Goal: Task Accomplishment & Management: Use online tool/utility

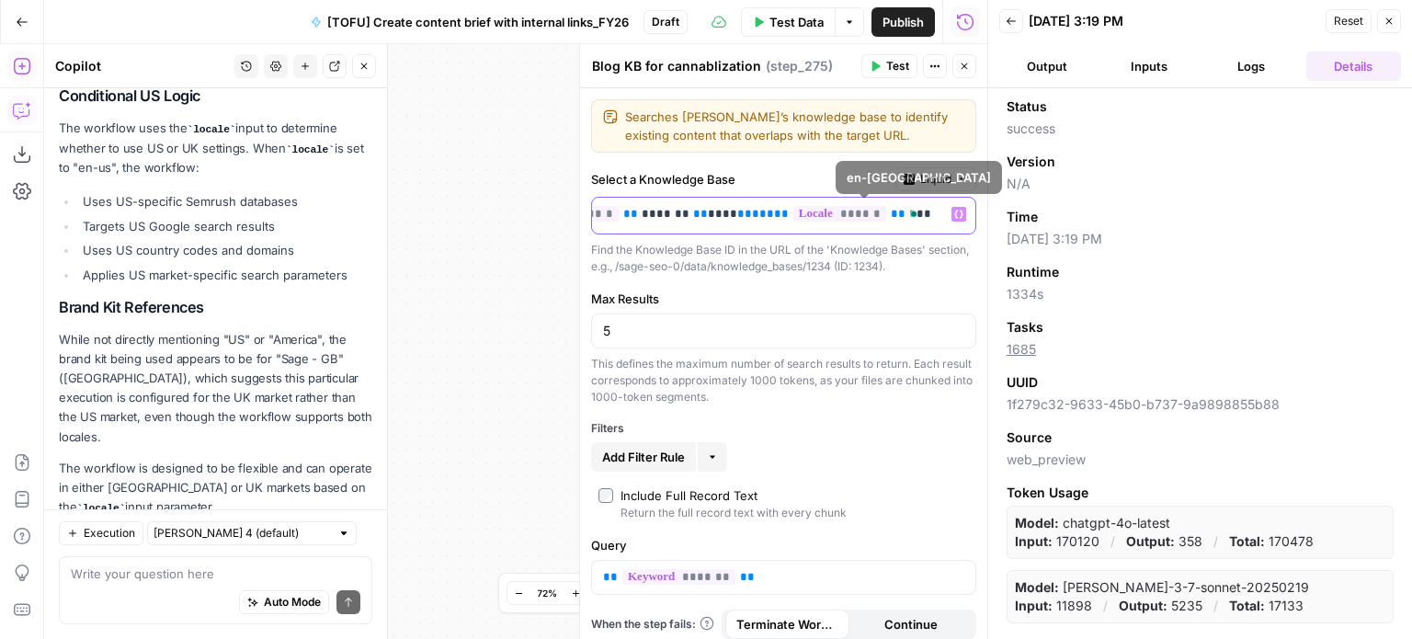
scroll to position [0, 214]
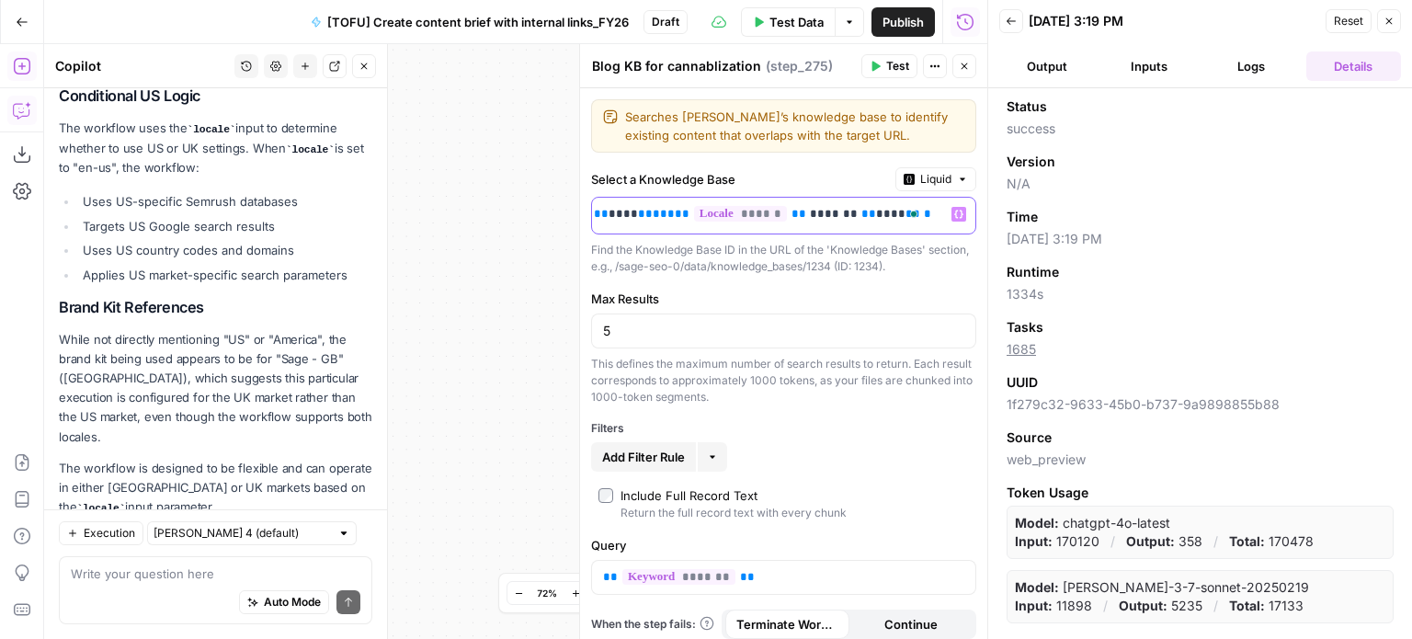
drag, startPoint x: 774, startPoint y: 212, endPoint x: 950, endPoint y: 223, distance: 176.8
click at [950, 223] on div "** ** ****** ** ******* ** **** ** ***** ****** ** ******* ** **** ** ***** ** …" at bounding box center [783, 216] width 383 height 36
click at [482, 330] on div "true false true true true false true false true false false false Workflow Inpu…" at bounding box center [515, 341] width 943 height 595
click at [1389, 20] on icon "button" at bounding box center [1389, 21] width 6 height 6
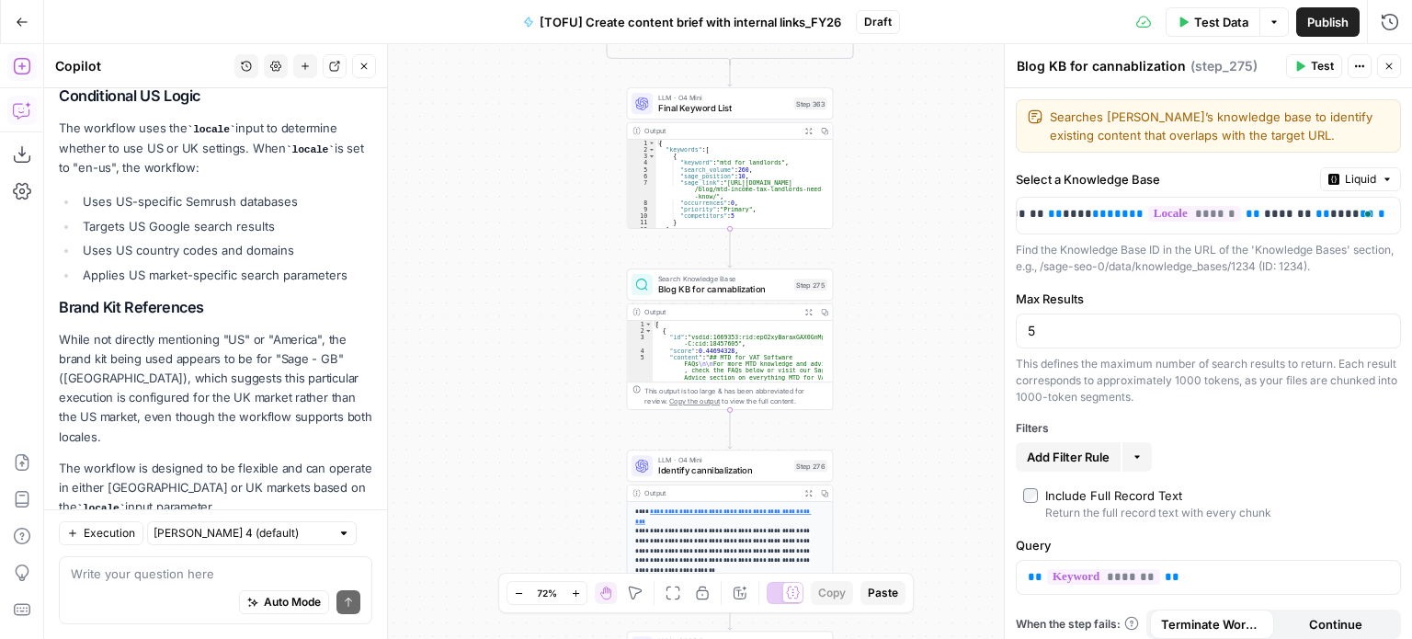
click at [943, 327] on div "true false true true true false true false true false false false Workflow Inpu…" at bounding box center [728, 341] width 1368 height 595
click at [1394, 62] on button "Close" at bounding box center [1389, 66] width 24 height 24
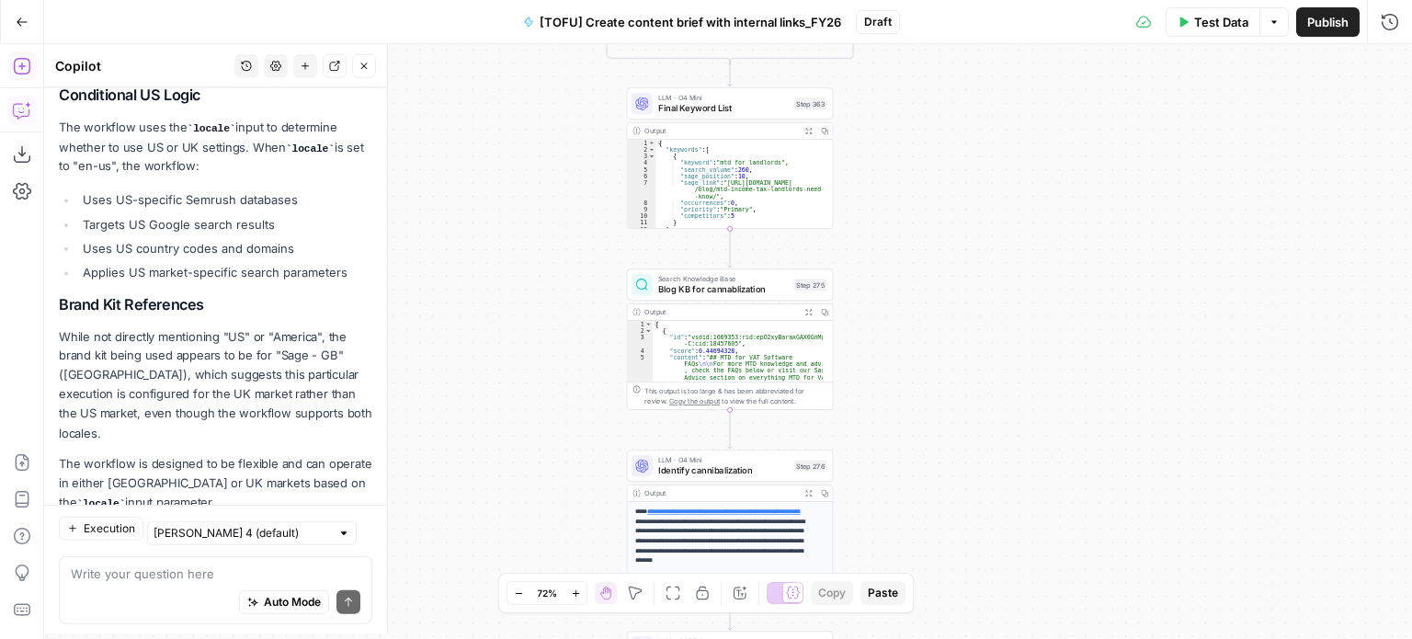
scroll to position [1735, 0]
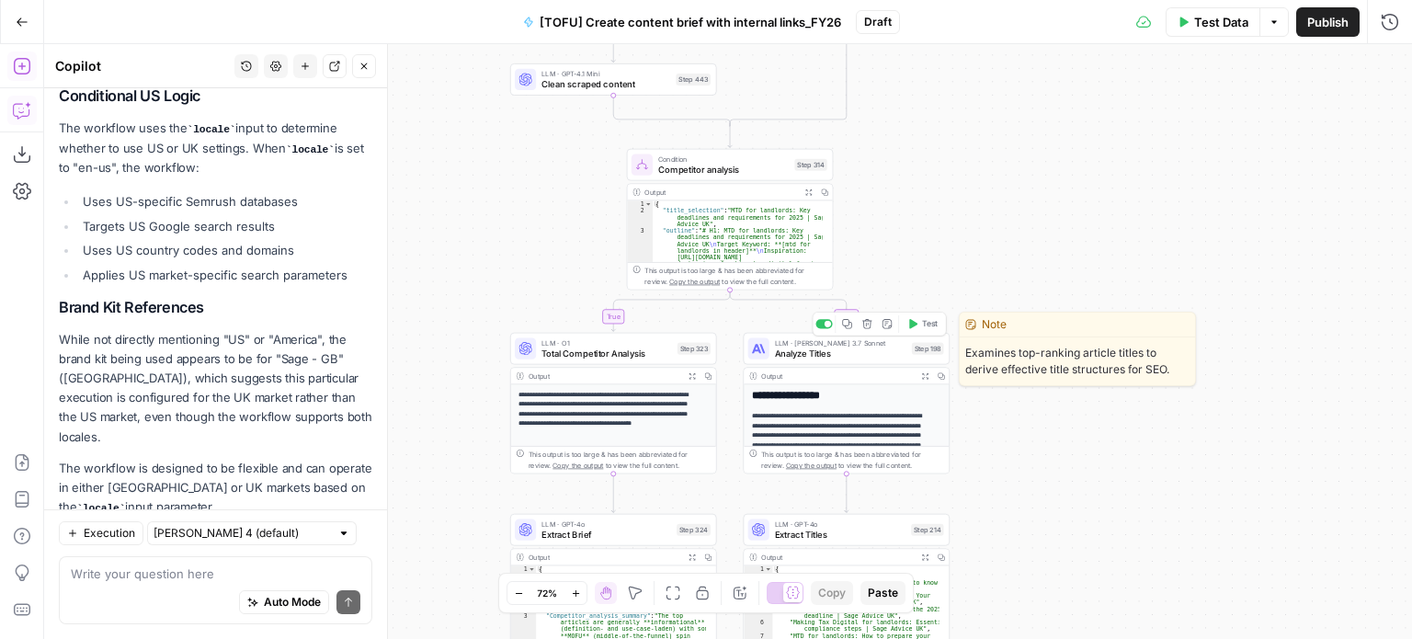
click at [861, 352] on span "Analyze Titles" at bounding box center [840, 352] width 131 height 13
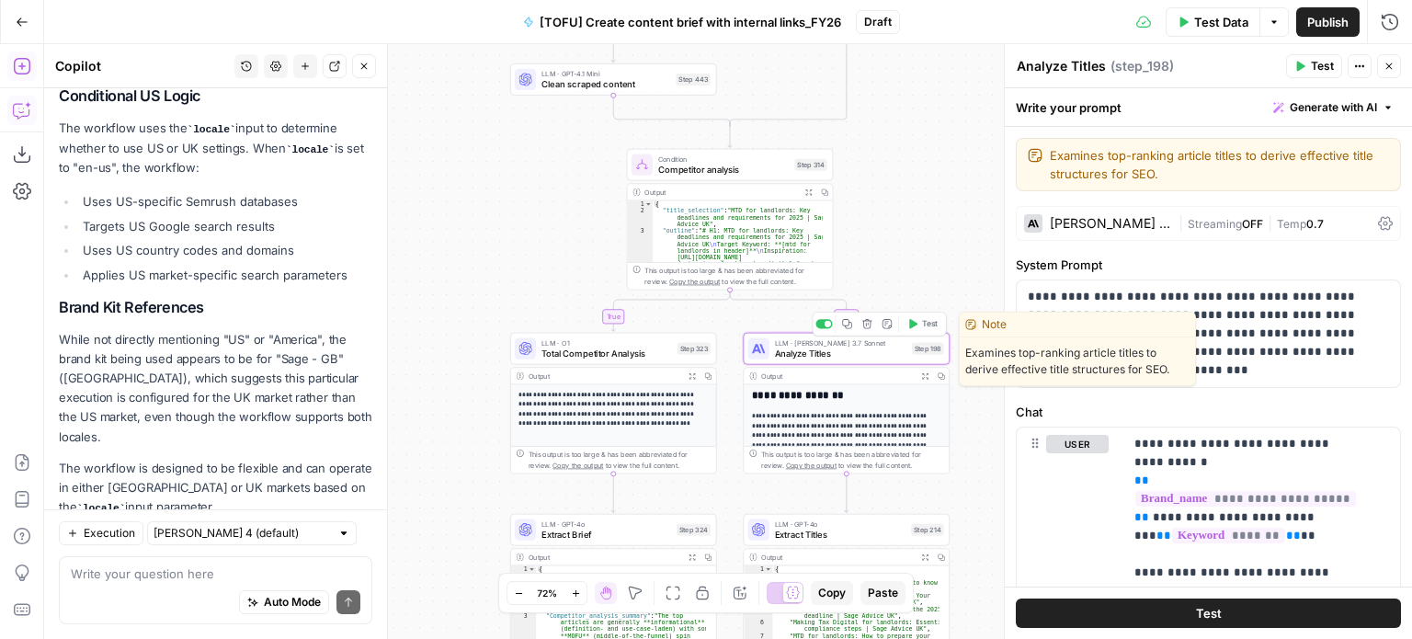
drag, startPoint x: 861, startPoint y: 352, endPoint x: 933, endPoint y: 344, distance: 72.2
click at [861, 352] on span "Analyze Titles" at bounding box center [840, 352] width 131 height 13
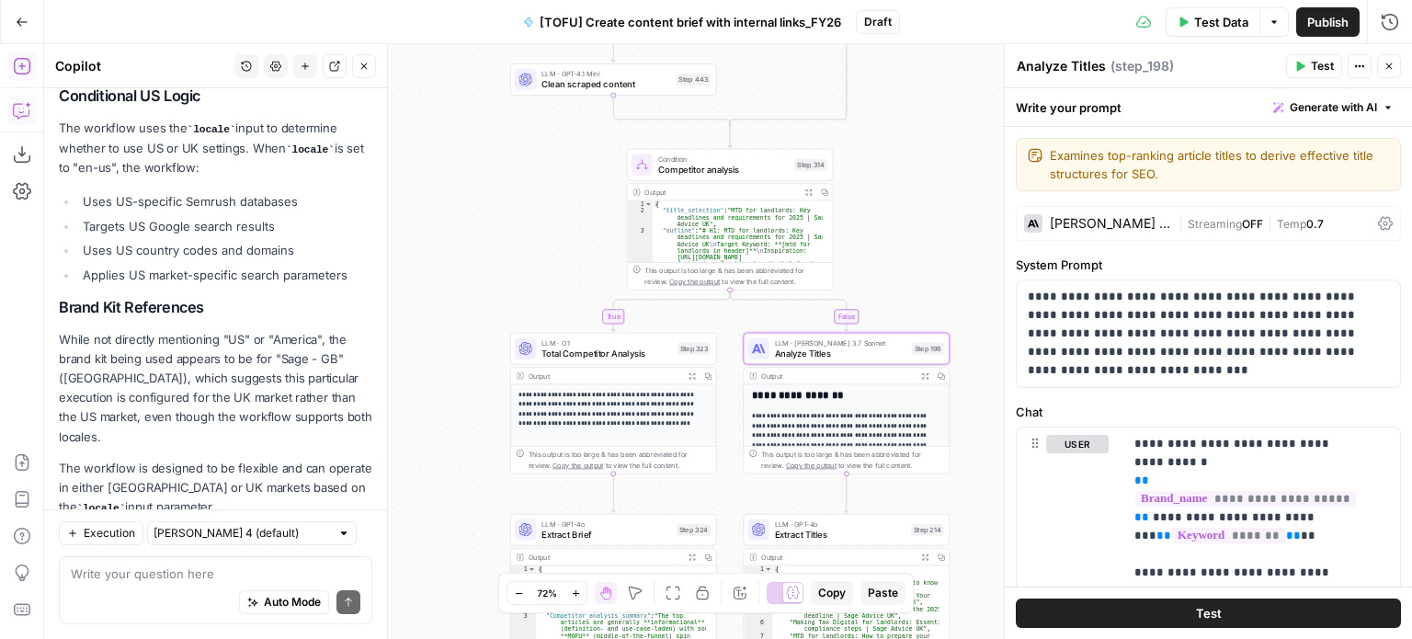
click at [1124, 220] on div "[PERSON_NAME] 3.7 Sonnet" at bounding box center [1110, 223] width 121 height 13
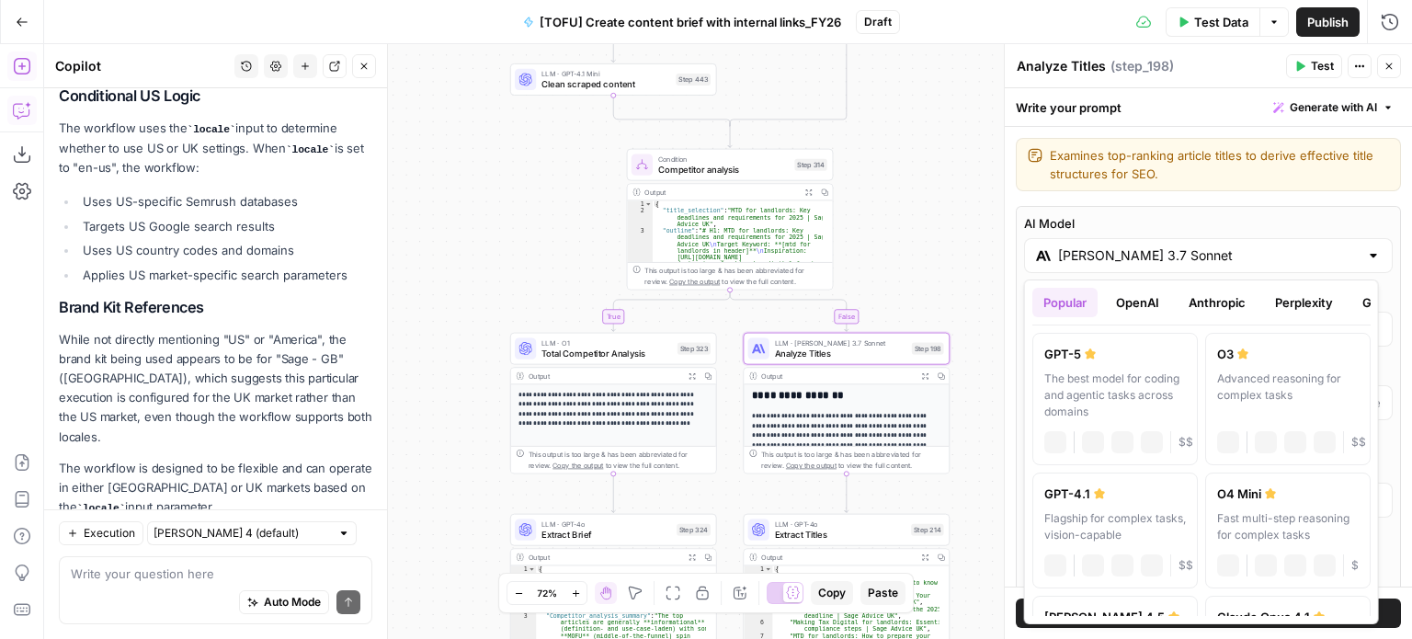
click at [1127, 255] on input "[PERSON_NAME] 3.7 Sonnet" at bounding box center [1208, 255] width 301 height 18
click at [1202, 303] on button "Anthropic" at bounding box center [1216, 302] width 79 height 29
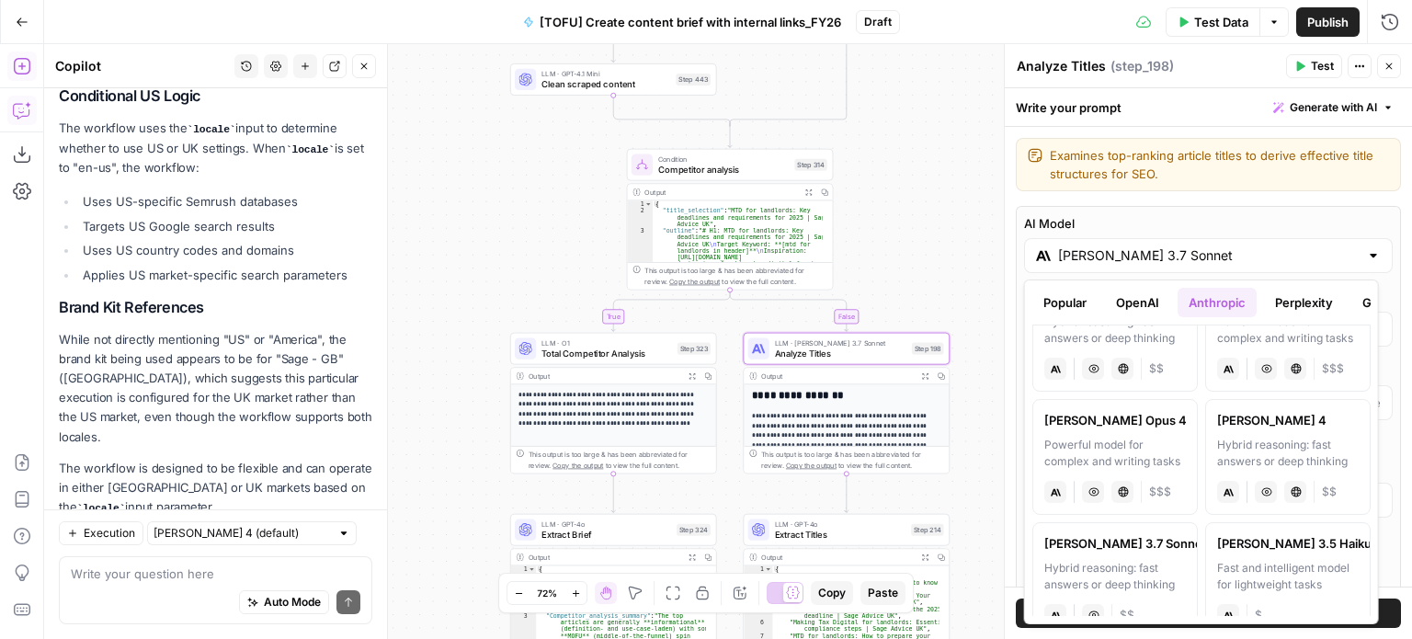
scroll to position [0, 0]
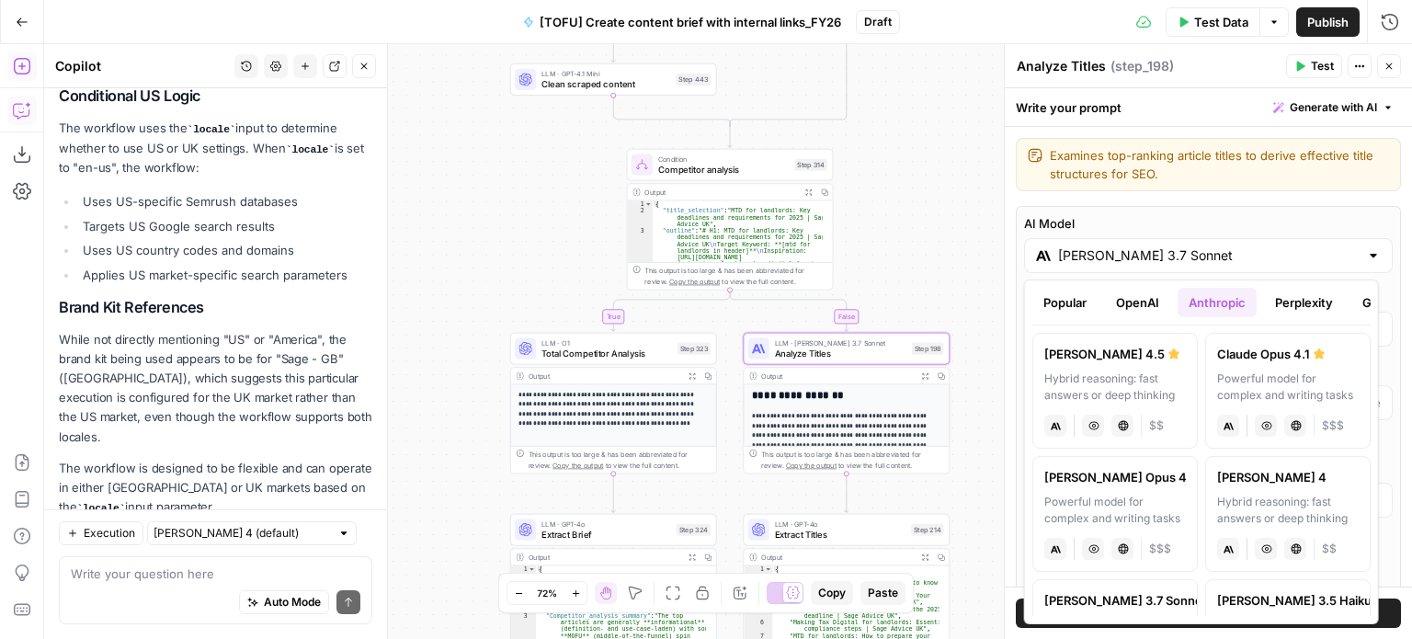
click at [1136, 368] on label "[PERSON_NAME] 4.5 Hybrid reasoning: fast answers or deep thinking anthropic Vis…" at bounding box center [1114, 391] width 165 height 116
type input "[PERSON_NAME] 4.5"
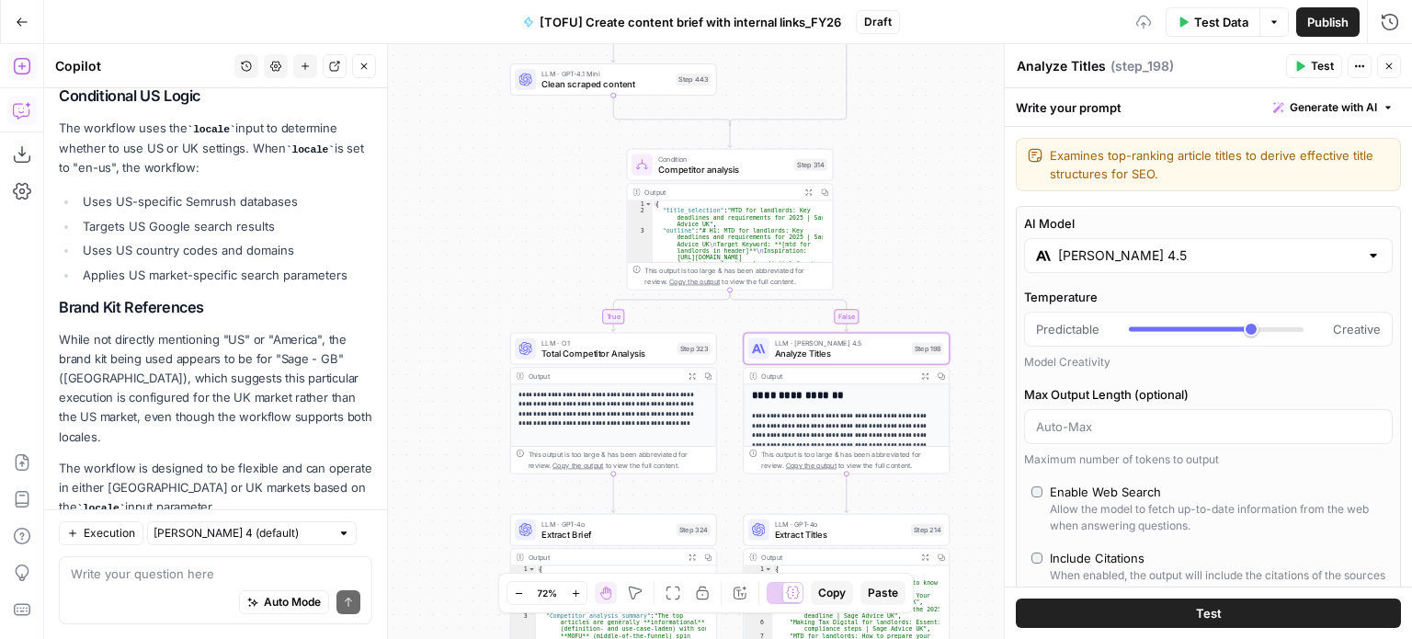
click at [983, 395] on div "true false true true true false true false true false false false Workflow Inpu…" at bounding box center [728, 341] width 1368 height 595
click at [1392, 62] on icon "button" at bounding box center [1388, 66] width 11 height 11
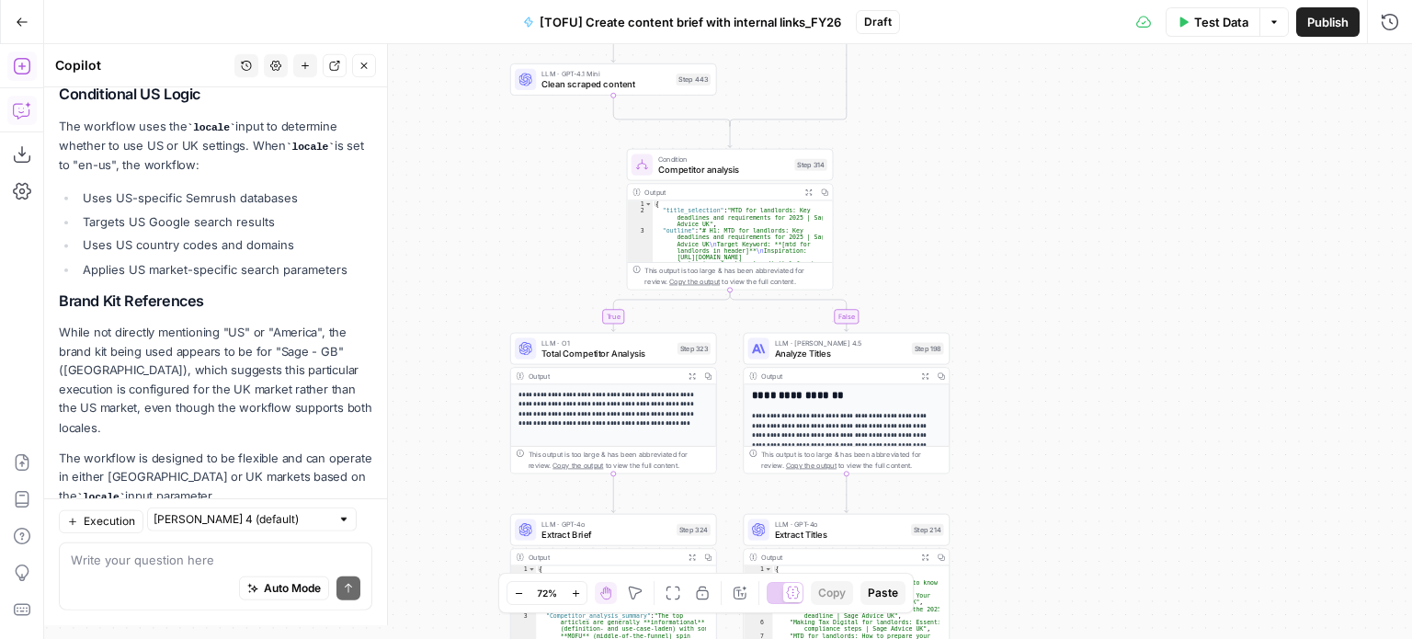
scroll to position [1735, 0]
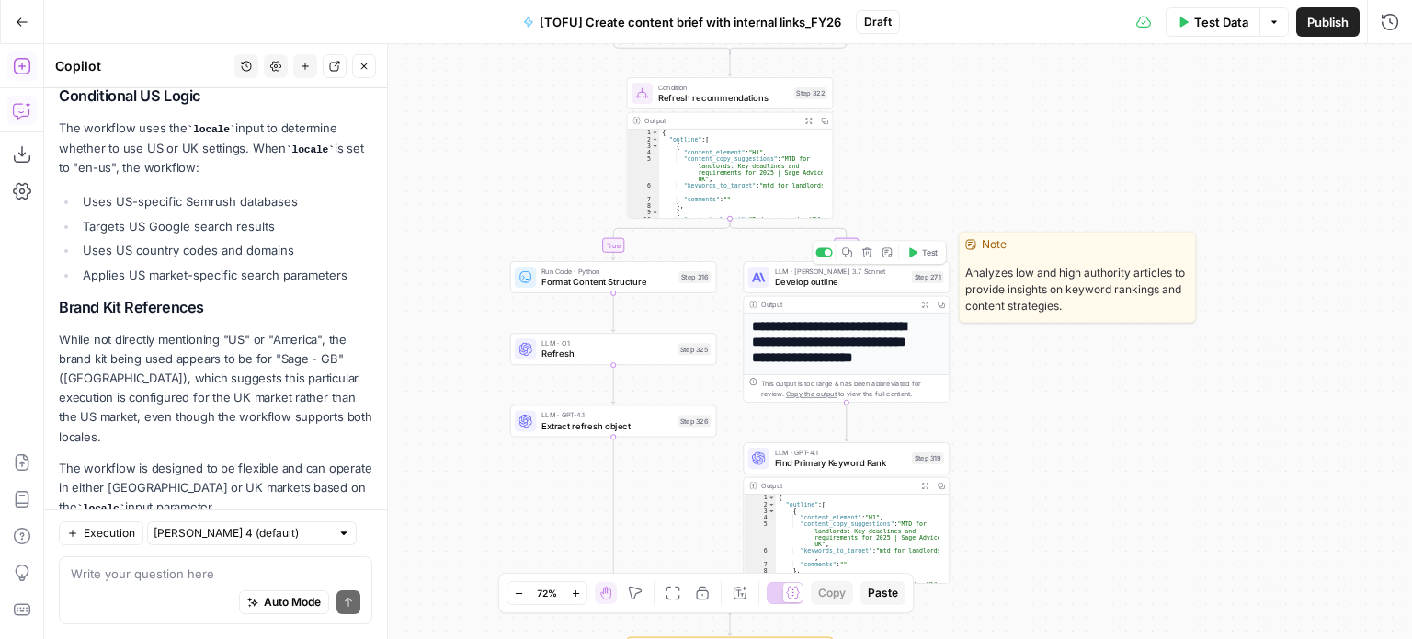
click at [868, 279] on span "Develop outline" at bounding box center [840, 281] width 131 height 13
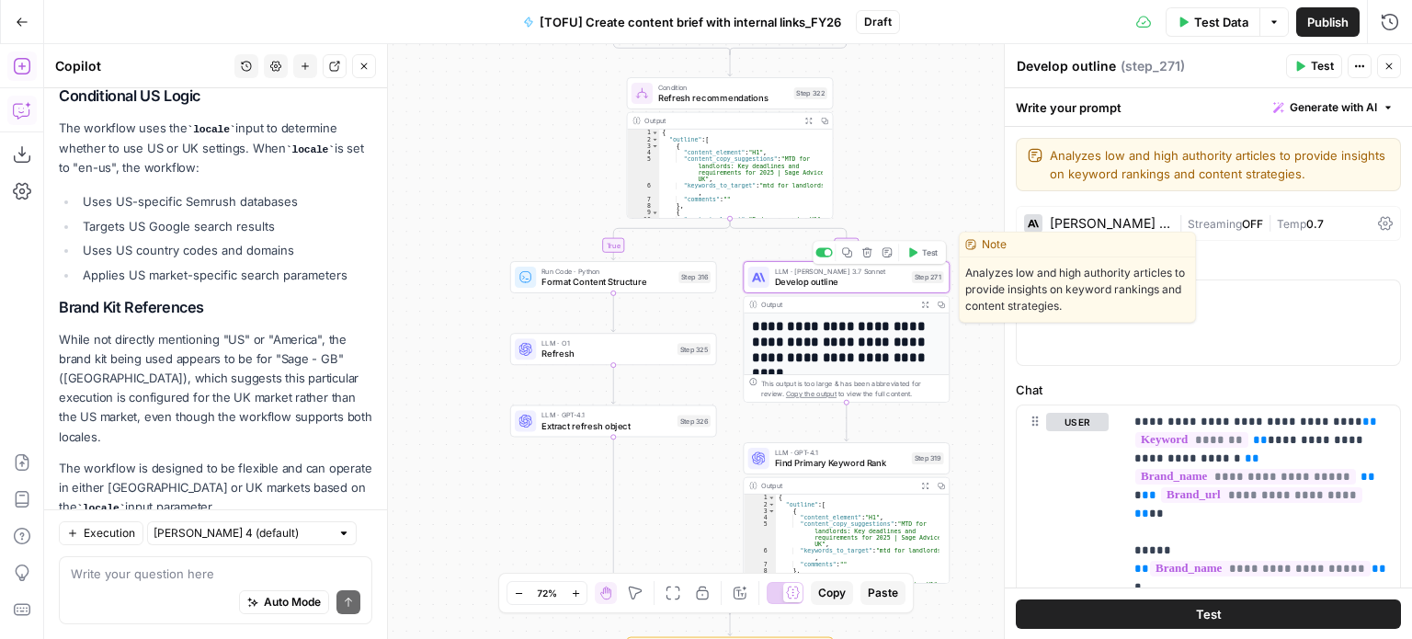
click at [874, 280] on span "Develop outline" at bounding box center [840, 281] width 131 height 13
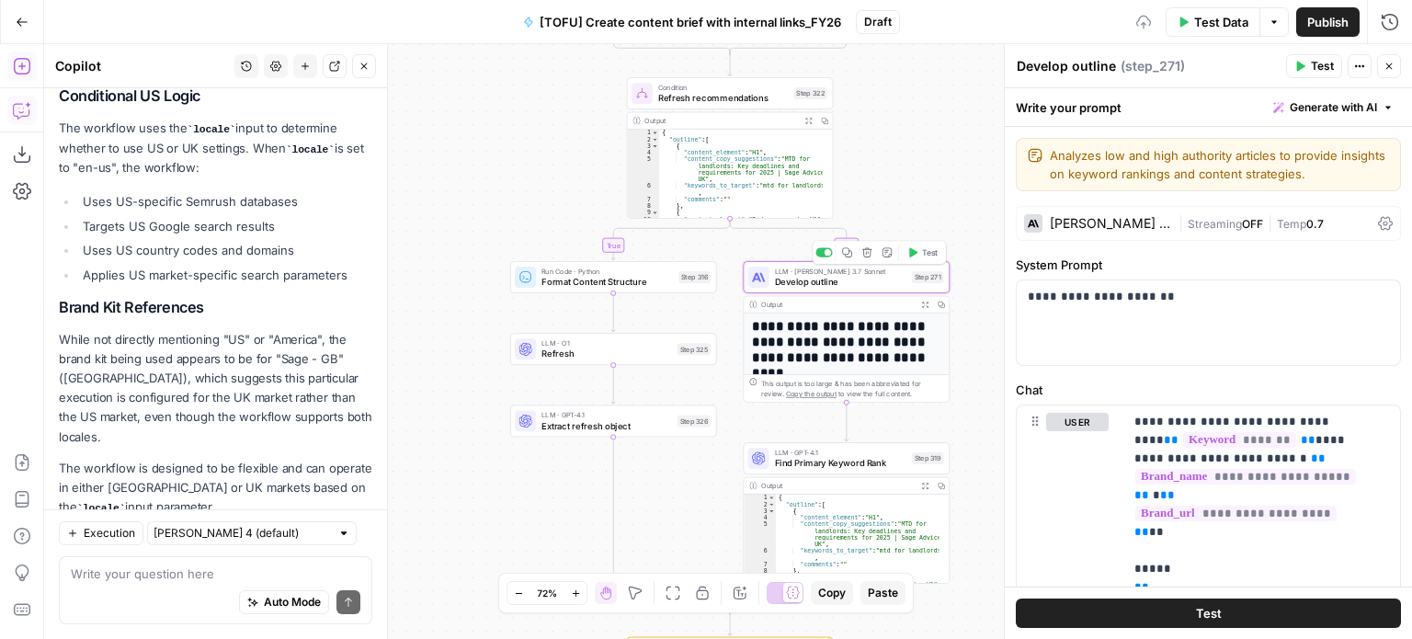
click at [1101, 220] on div "[PERSON_NAME] 3.7 Sonnet" at bounding box center [1110, 223] width 121 height 13
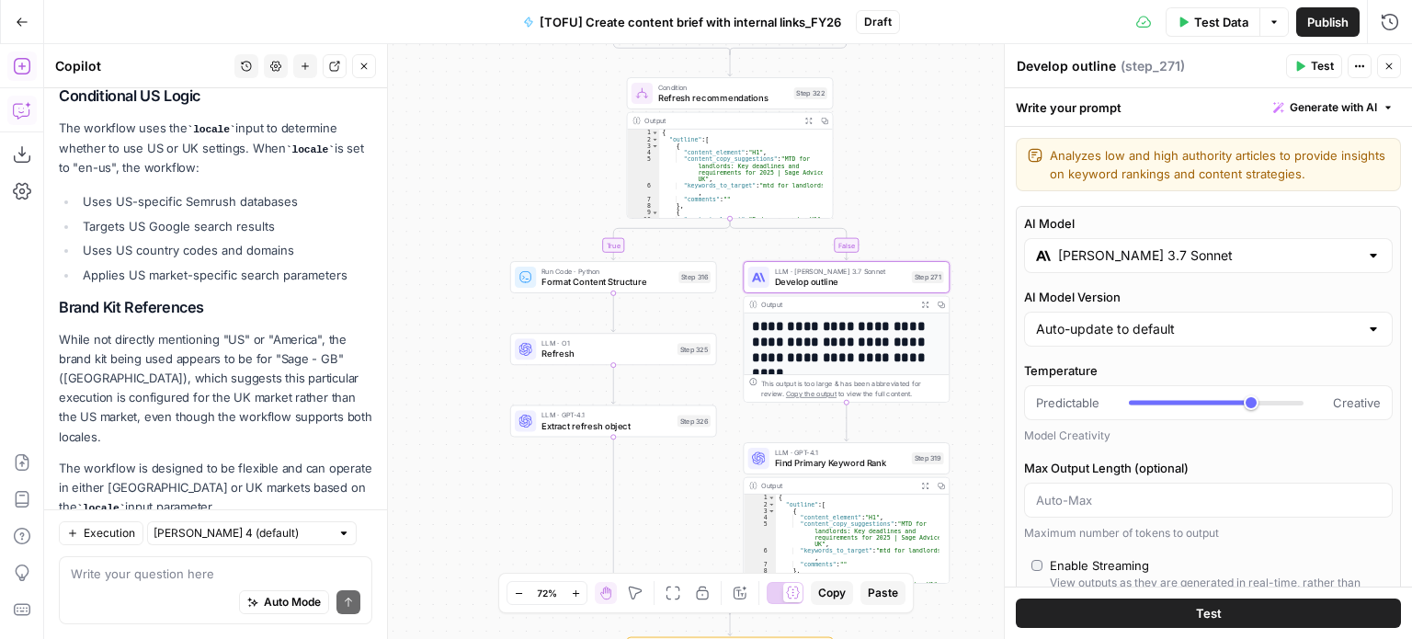
click at [1111, 267] on div "[PERSON_NAME] 3.7 Sonnet" at bounding box center [1208, 255] width 369 height 35
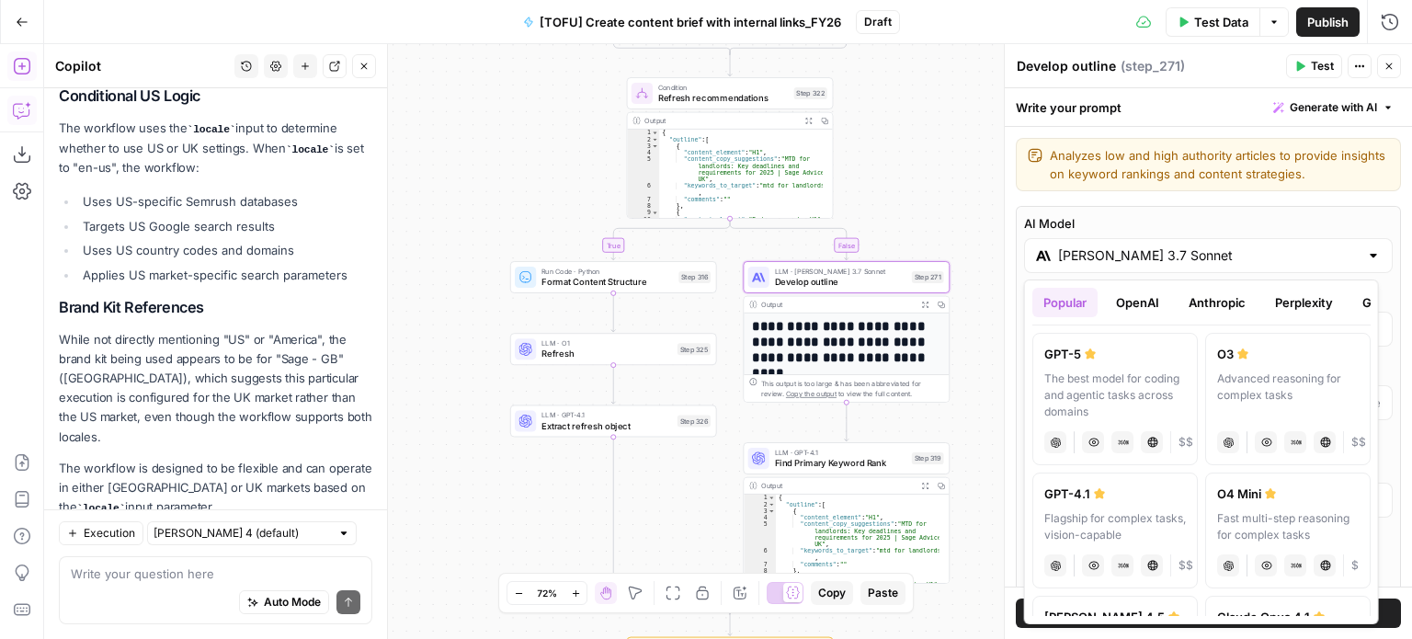
click at [1207, 311] on button "Anthropic" at bounding box center [1216, 302] width 79 height 29
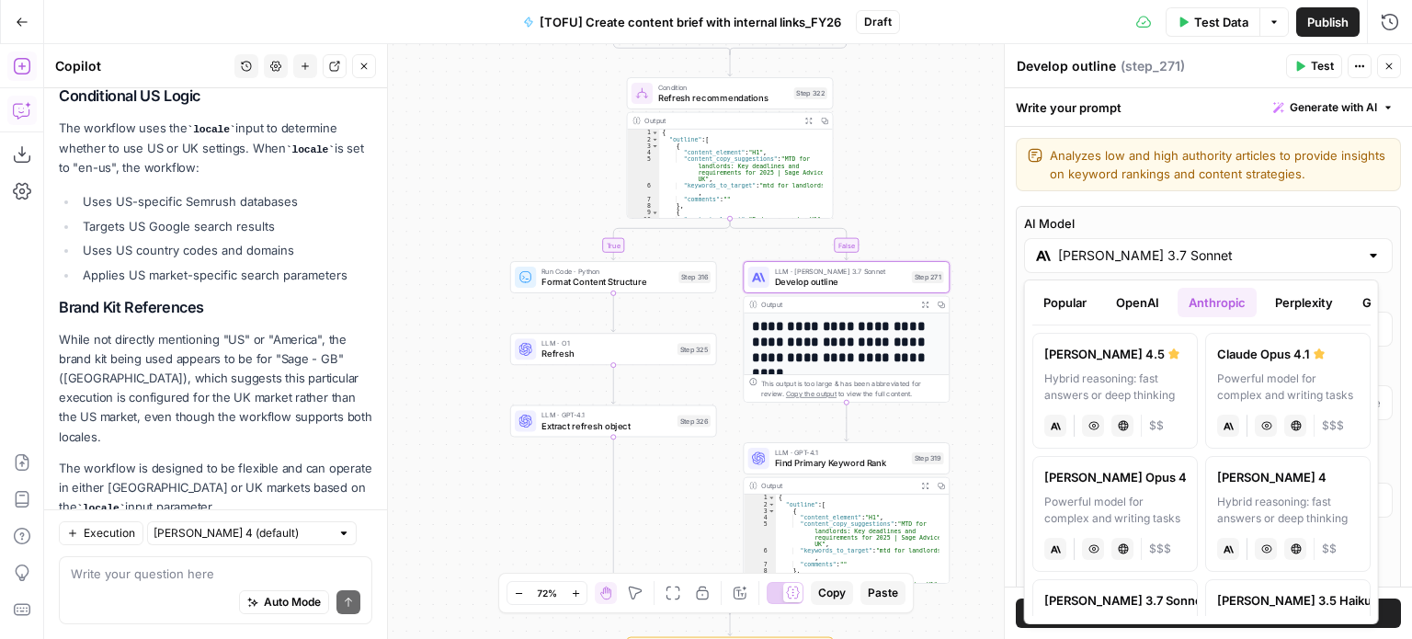
click at [1124, 374] on div "Hybrid reasoning: fast answers or deep thinking" at bounding box center [1115, 386] width 142 height 33
type input "[PERSON_NAME] 4.5"
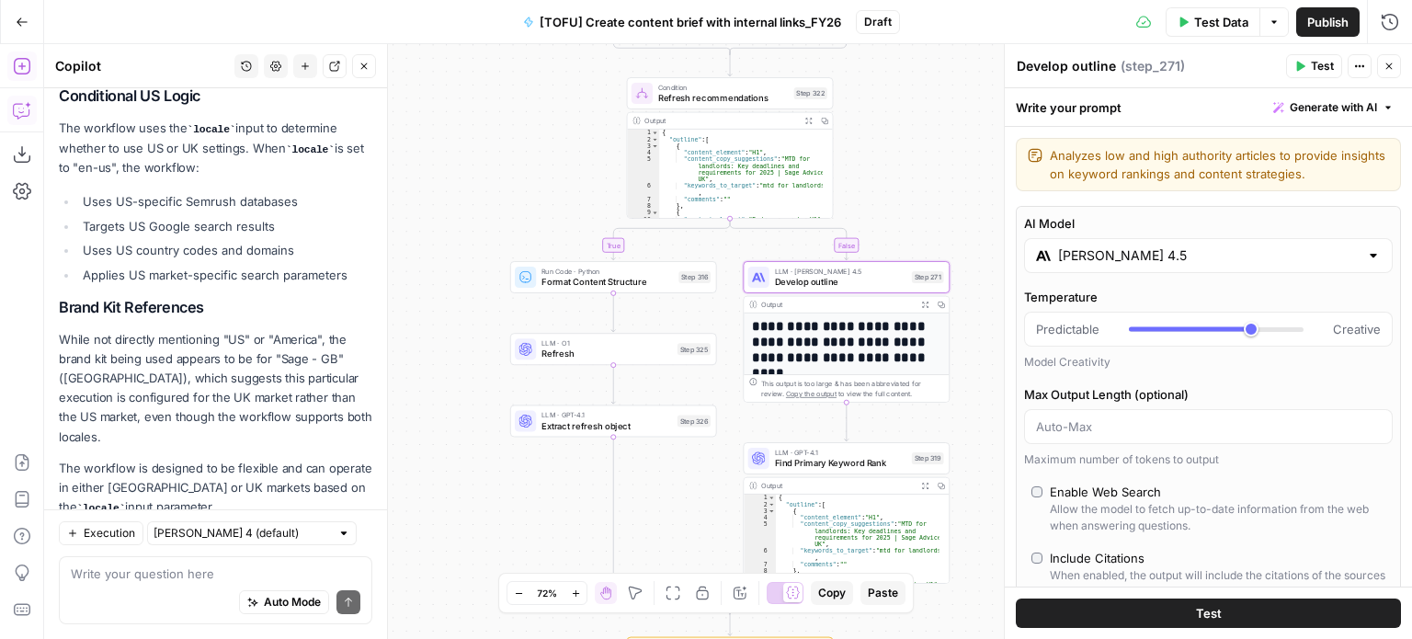
click at [967, 328] on div "true false true true true false true false true false false false Workflow Inpu…" at bounding box center [728, 341] width 1368 height 595
click at [1394, 73] on button "Close" at bounding box center [1389, 66] width 24 height 24
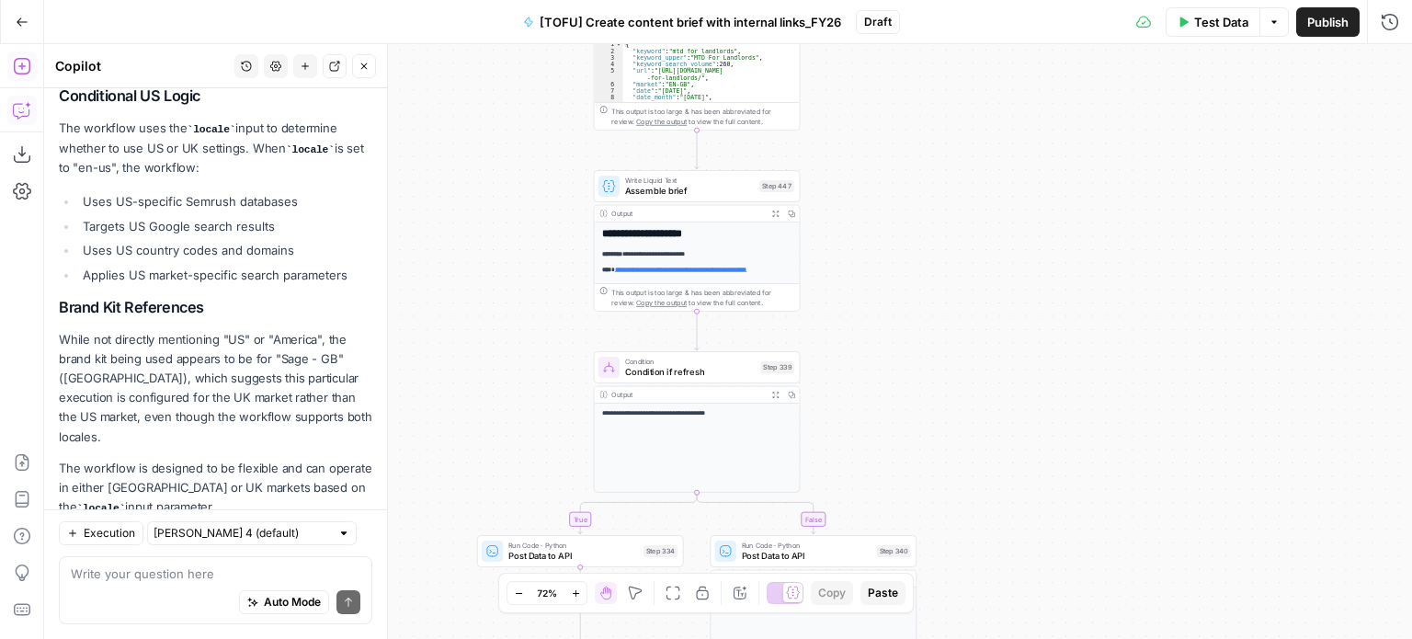
drag, startPoint x: 902, startPoint y: 203, endPoint x: 868, endPoint y: 76, distance: 131.3
click at [868, 76] on div "true false true true true false true false true false false false Workflow Inpu…" at bounding box center [728, 341] width 1368 height 595
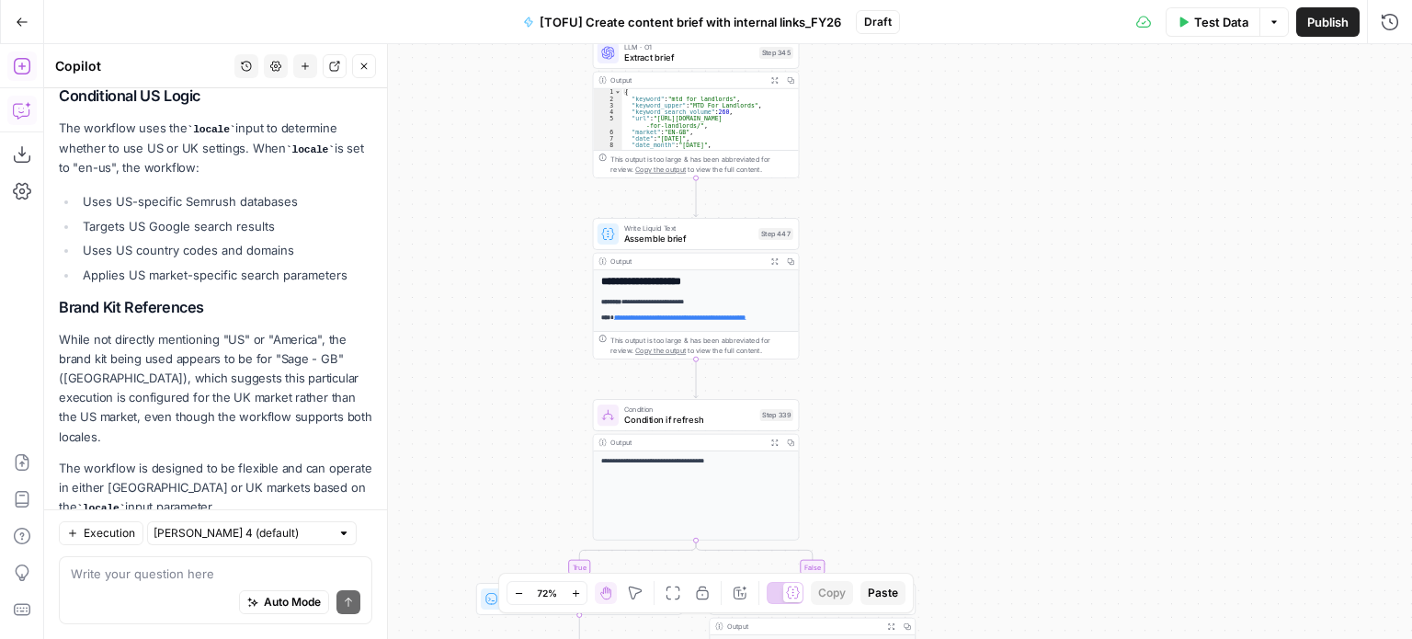
click at [371, 68] on button "Close" at bounding box center [364, 66] width 24 height 24
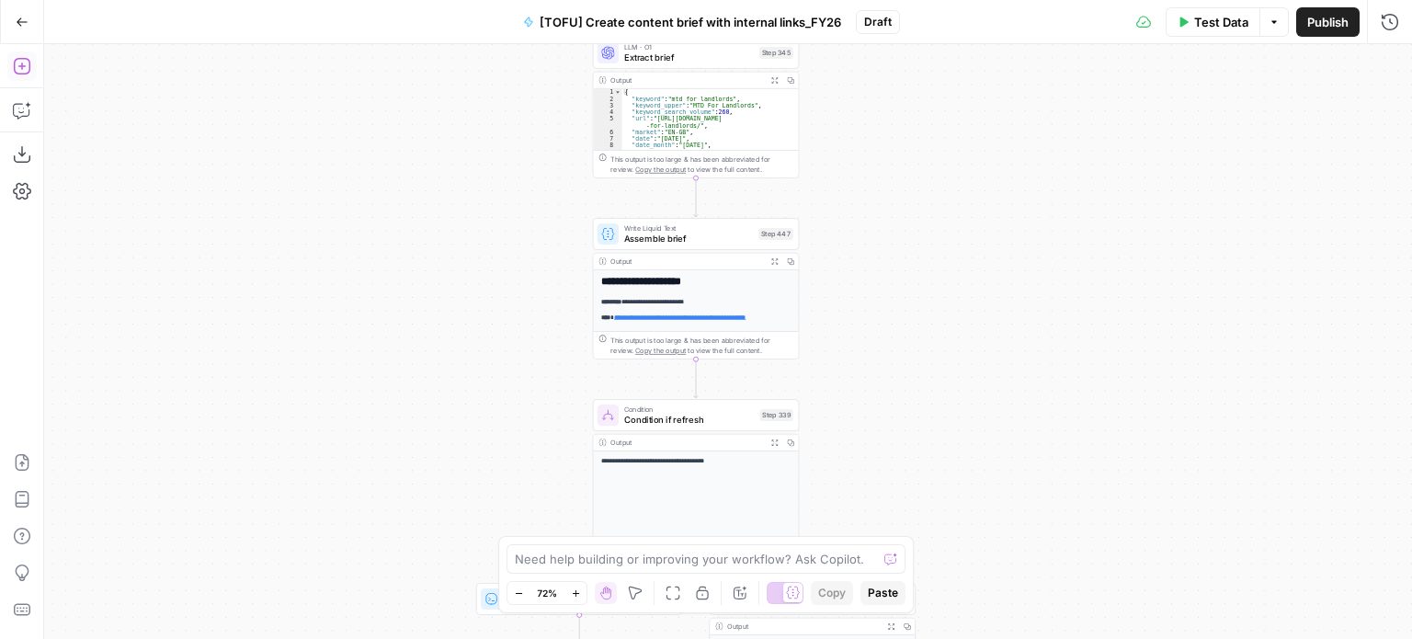
click at [1301, 28] on button "Publish" at bounding box center [1327, 21] width 63 height 29
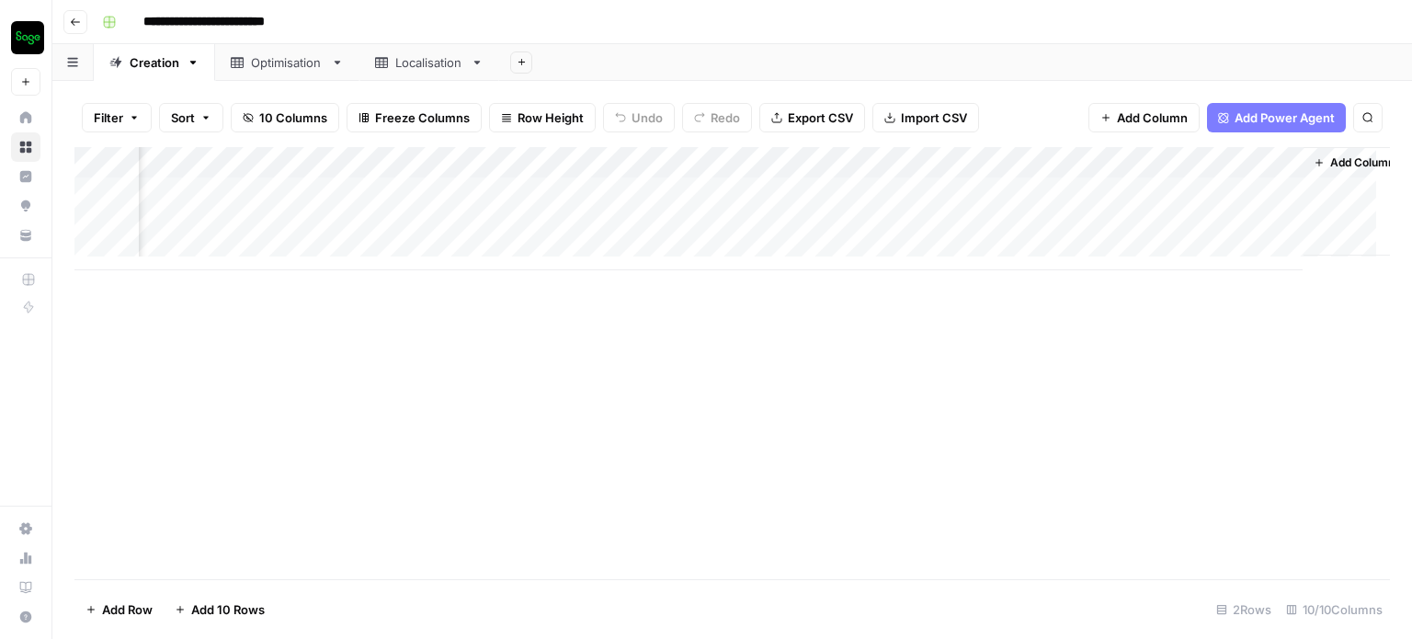
scroll to position [0, 1382]
click at [1039, 157] on div "Add Column" at bounding box center [731, 208] width 1315 height 123
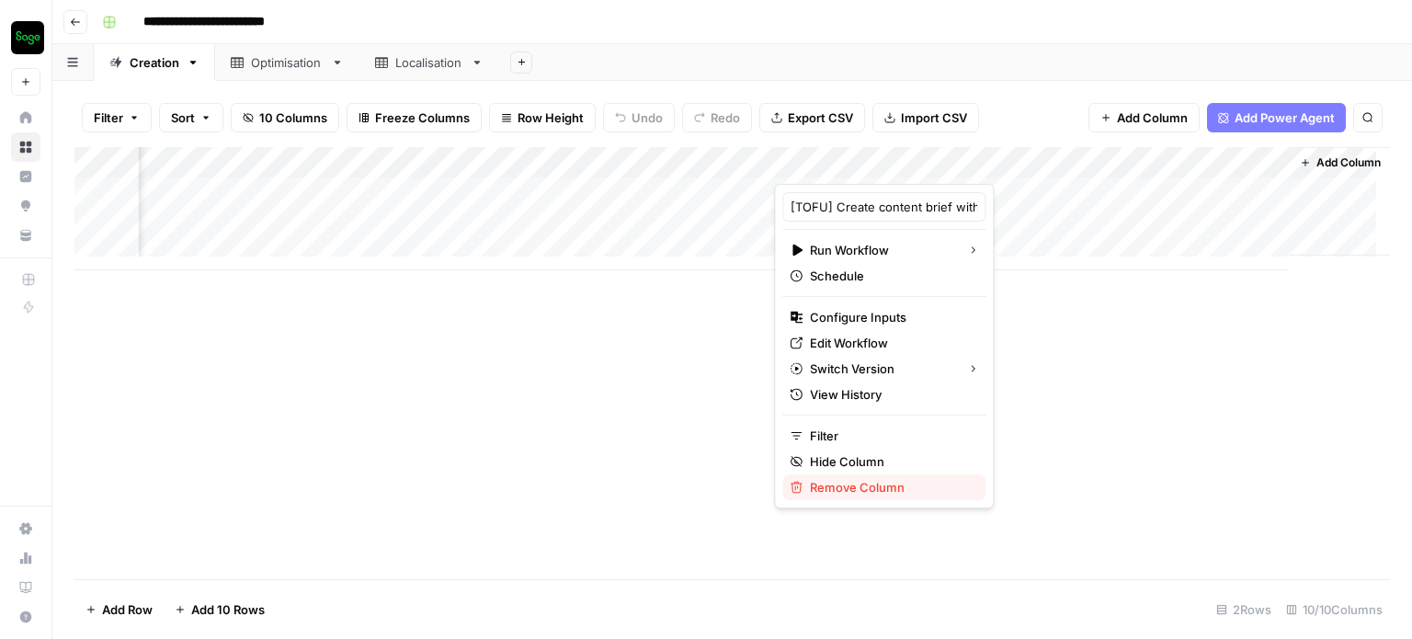
click at [831, 487] on span "Remove Column" at bounding box center [890, 487] width 161 height 18
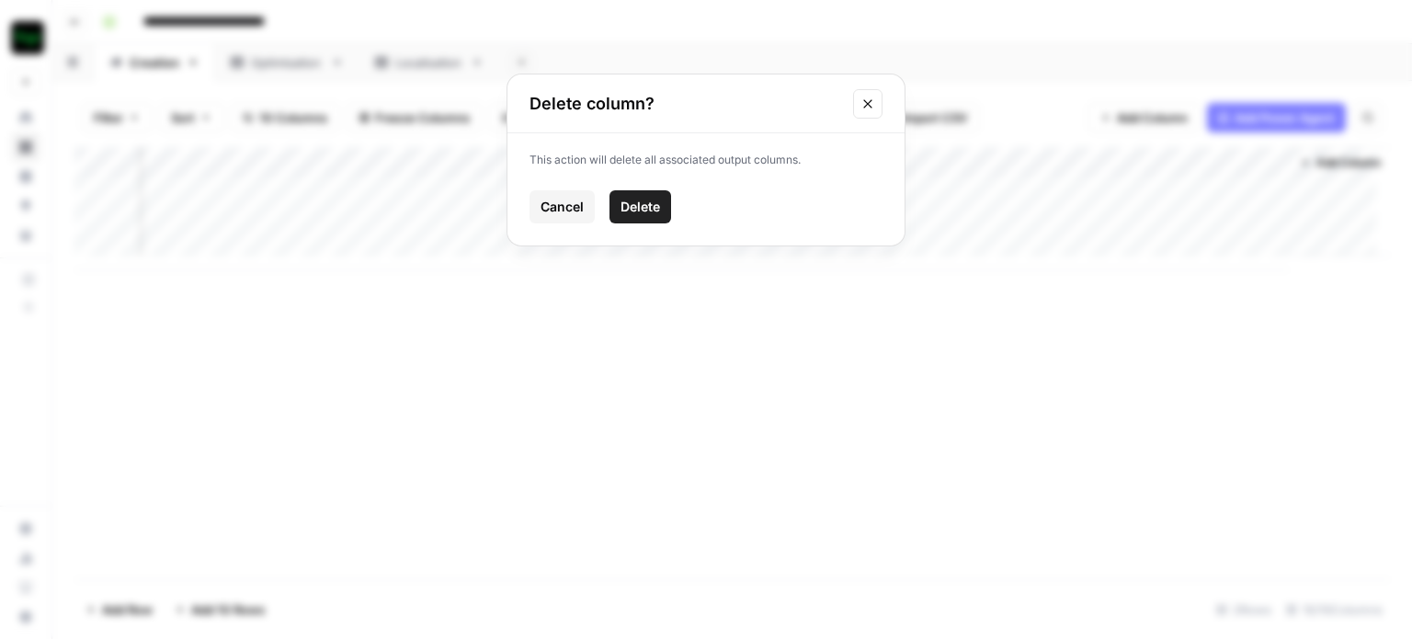
click at [659, 211] on span "Delete" at bounding box center [640, 207] width 40 height 18
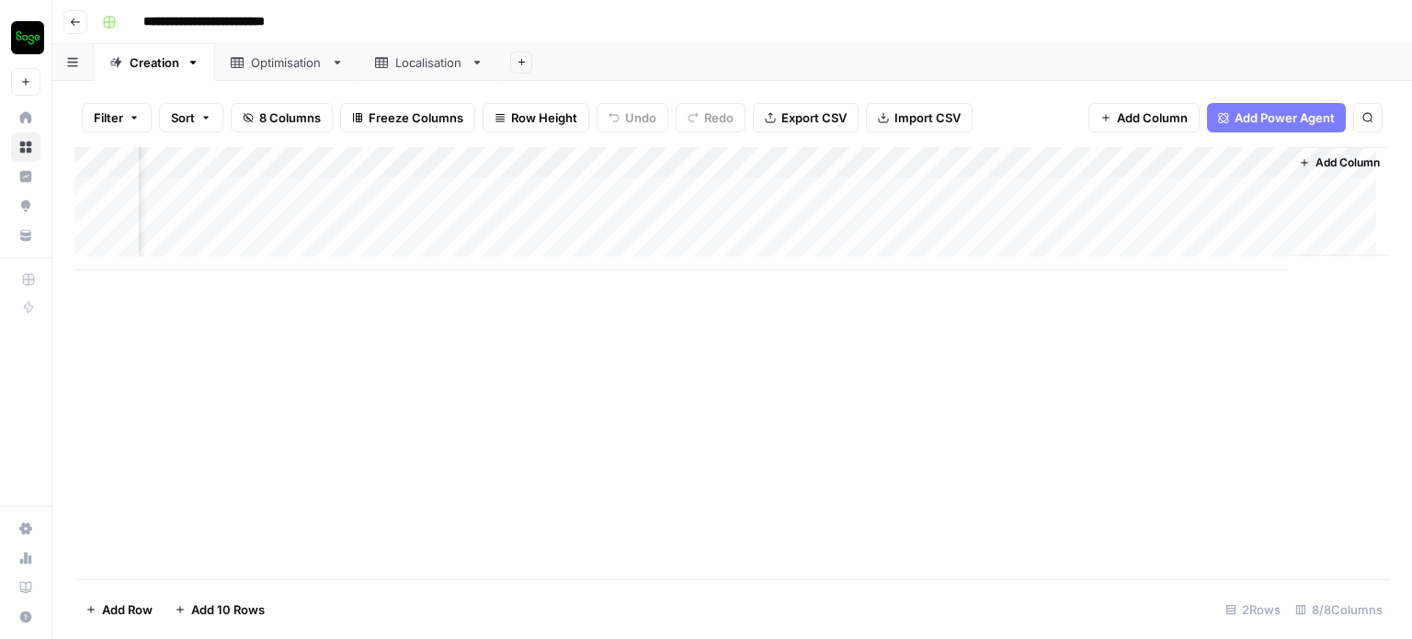
scroll to position [0, 884]
click at [1296, 161] on button "Add Column" at bounding box center [1339, 163] width 96 height 24
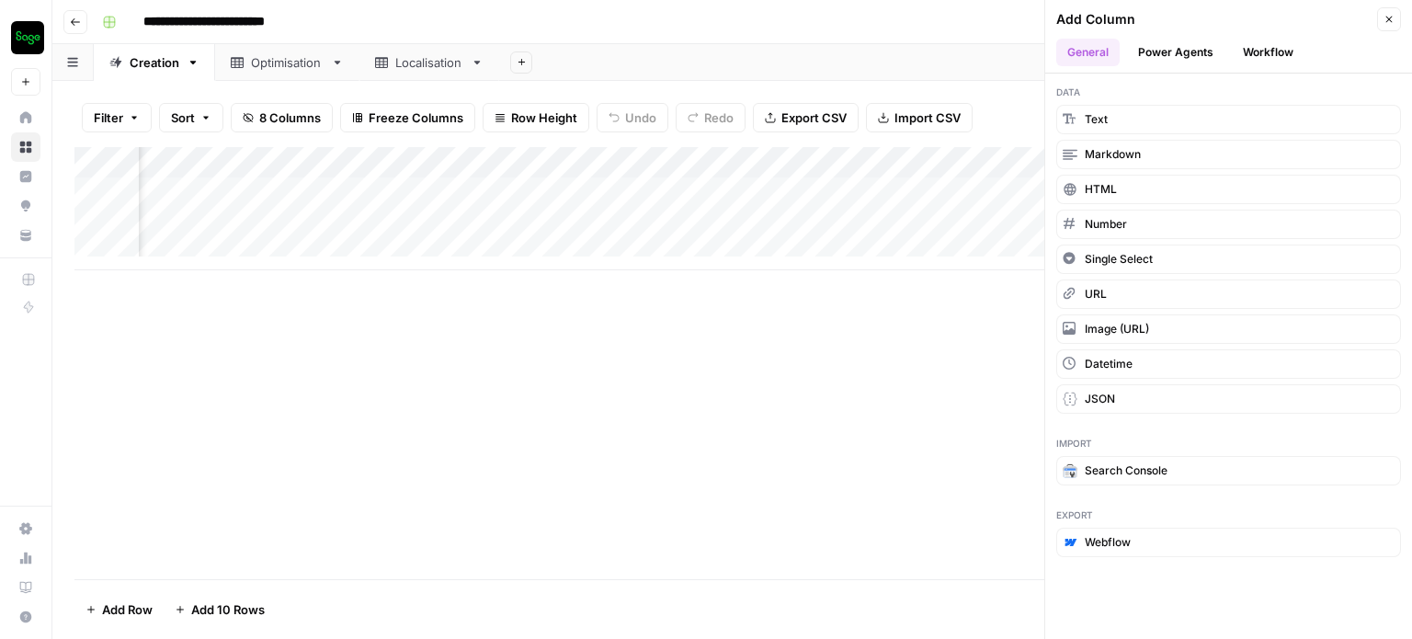
click at [1265, 51] on button "Workflow" at bounding box center [1268, 53] width 73 height 28
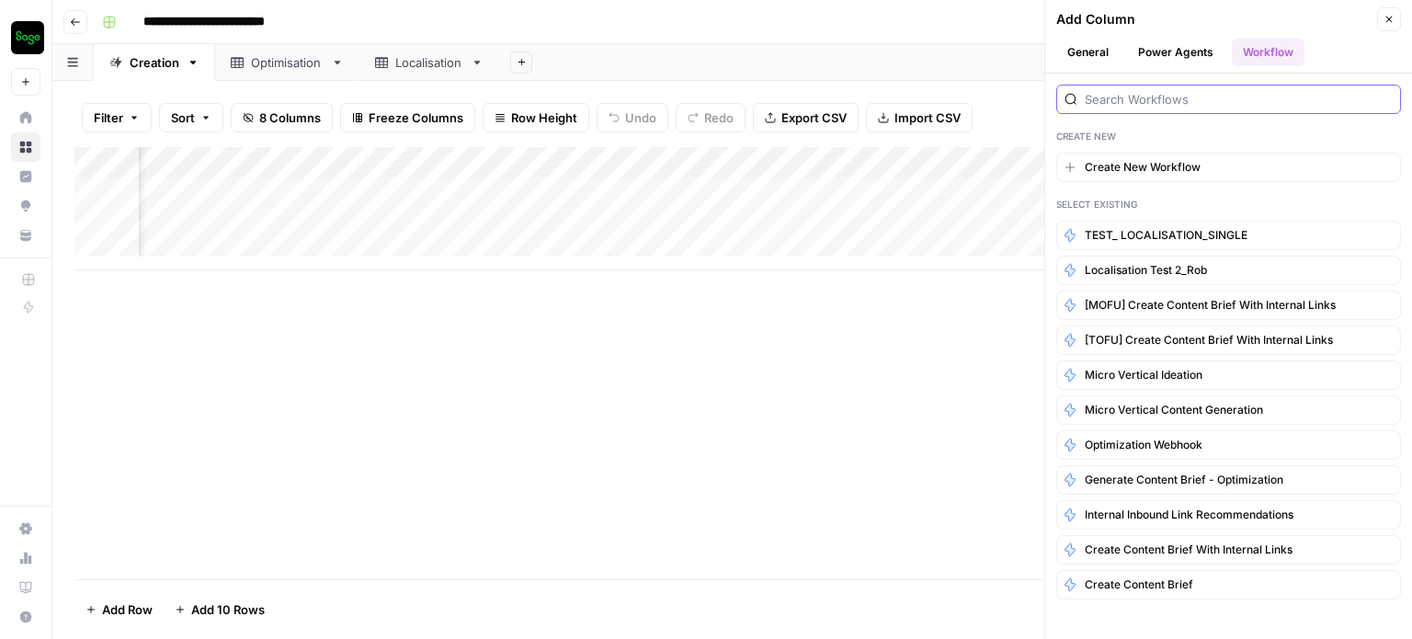
click at [1188, 102] on input "search" at bounding box center [1238, 99] width 308 height 18
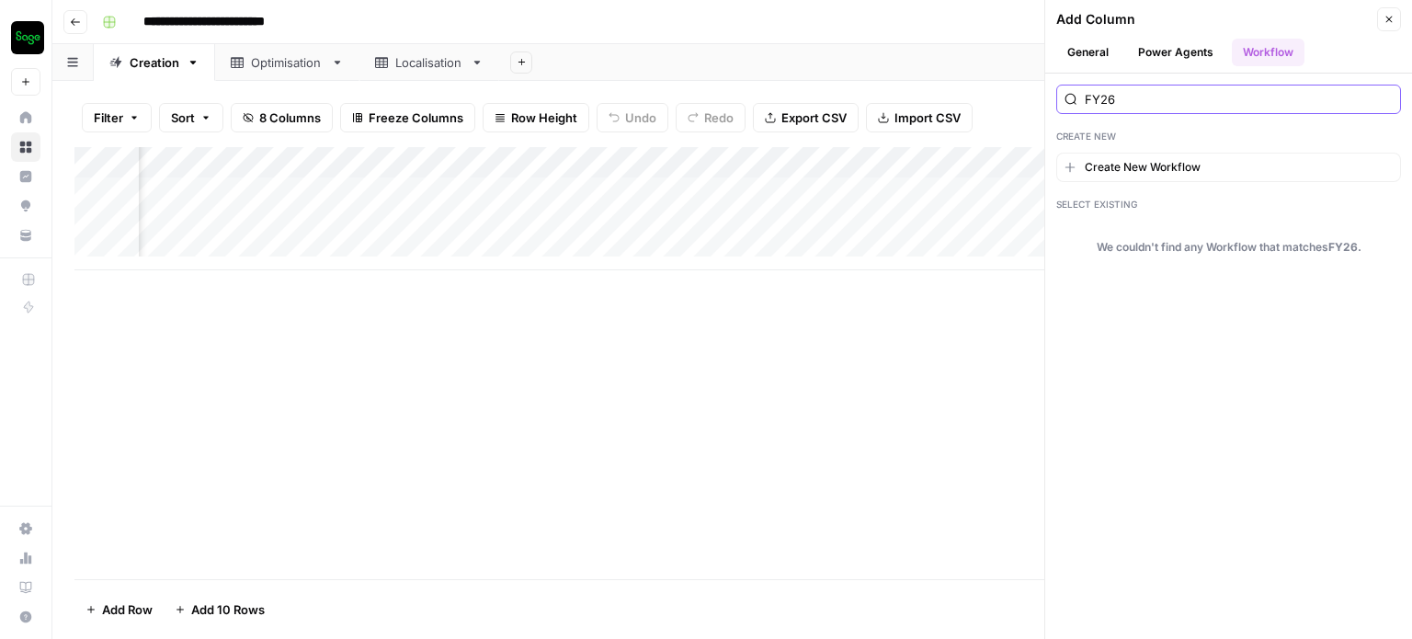
type input "FY26"
click at [1382, 92] on input "FY26" at bounding box center [1238, 99] width 308 height 18
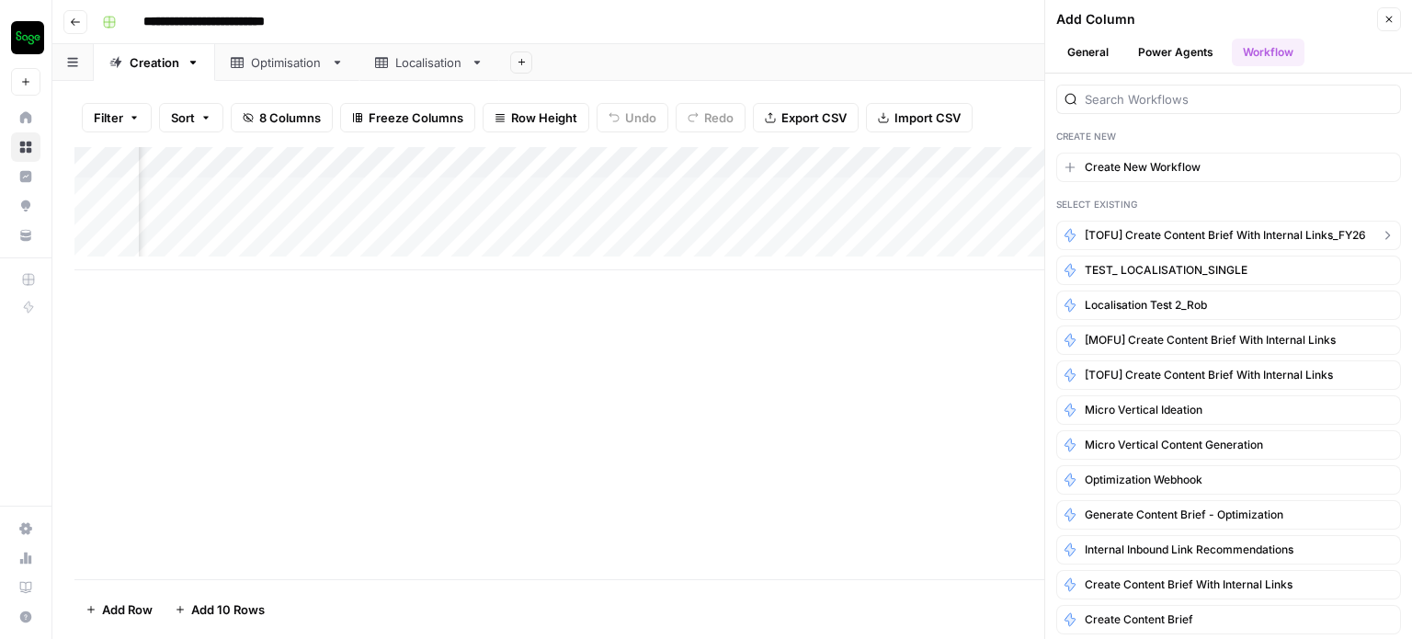
click at [1264, 242] on span "[TOFU] Create content brief with internal links_FY26" at bounding box center [1224, 235] width 281 height 17
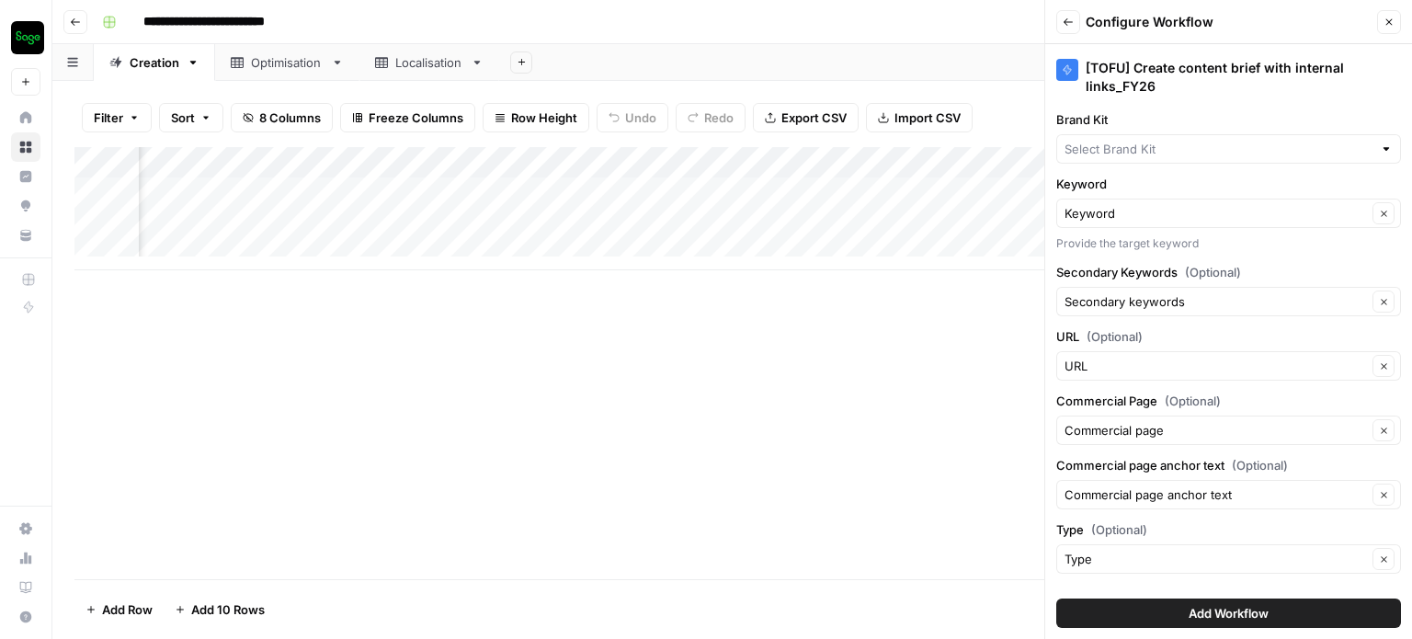
scroll to position [0, 776]
click at [1129, 154] on input "Brand Kit" at bounding box center [1218, 149] width 308 height 18
click at [1121, 190] on span "Sage - GB" at bounding box center [1218, 192] width 292 height 18
type input "Sage - GB"
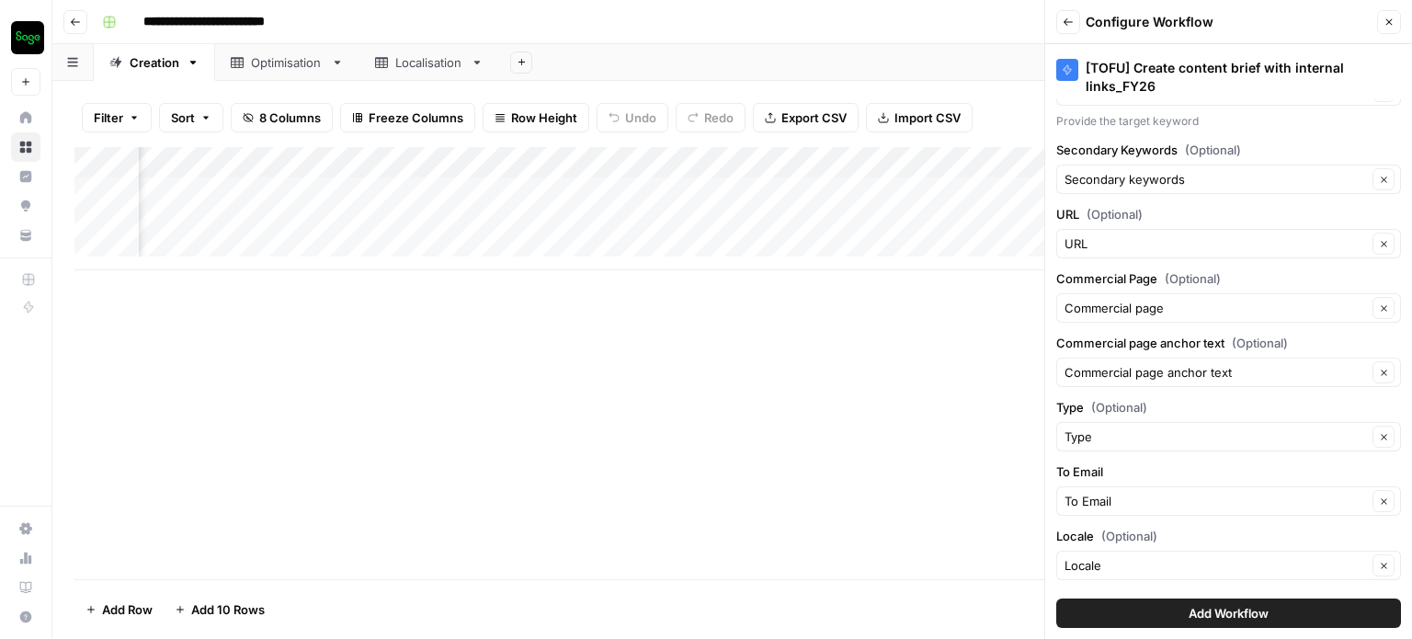
scroll to position [0, 694]
click at [1095, 432] on input "Type (Optional)" at bounding box center [1215, 436] width 302 height 18
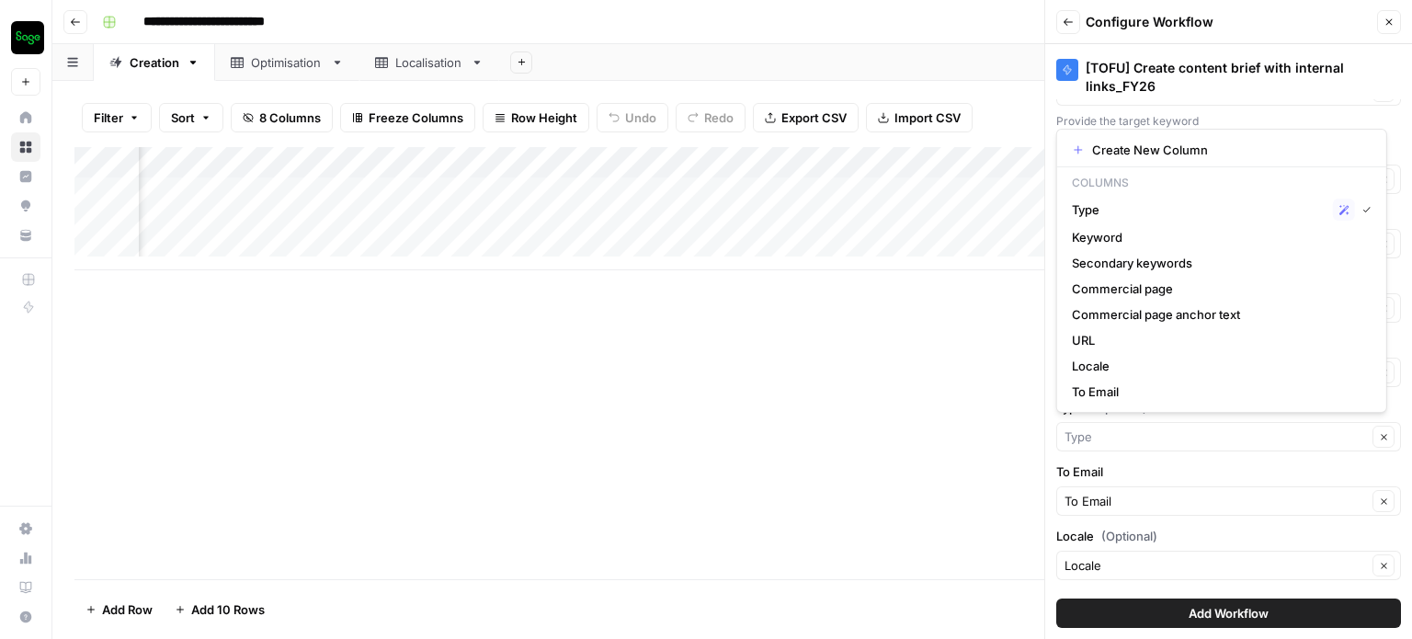
type input "Type"
click at [923, 440] on div "Add Column" at bounding box center [731, 363] width 1315 height 432
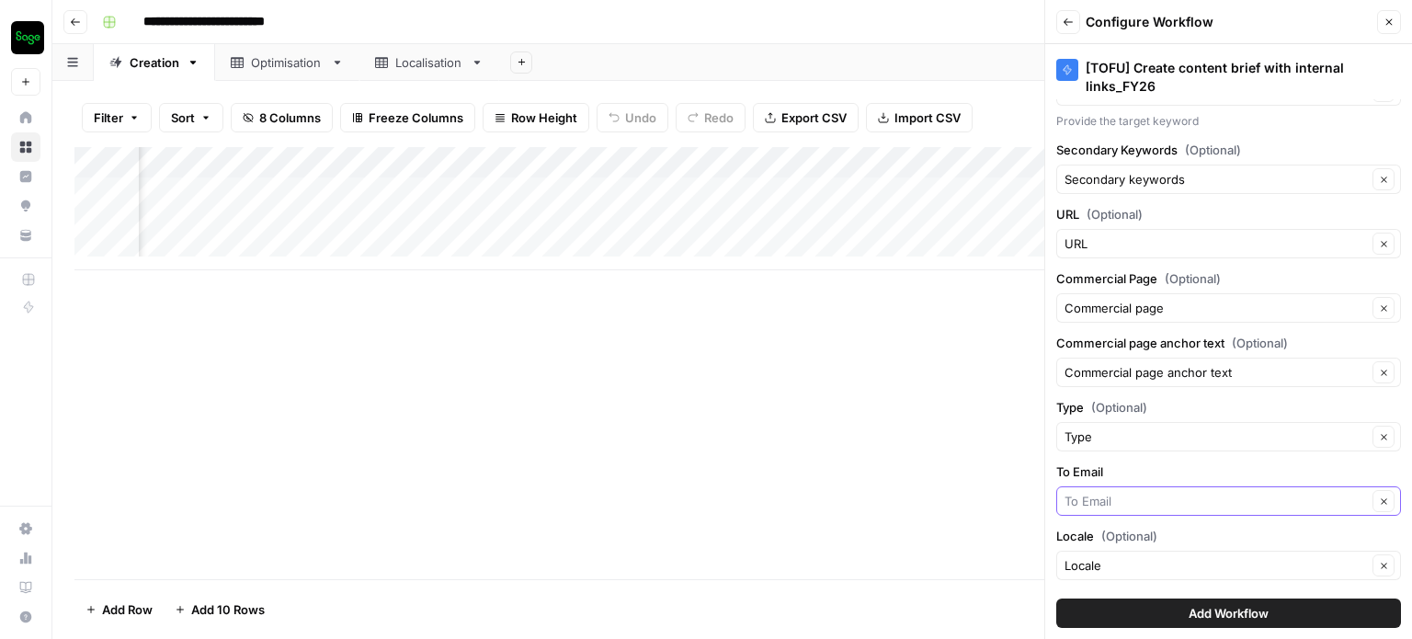
click at [1093, 504] on input "To Email" at bounding box center [1215, 501] width 302 height 18
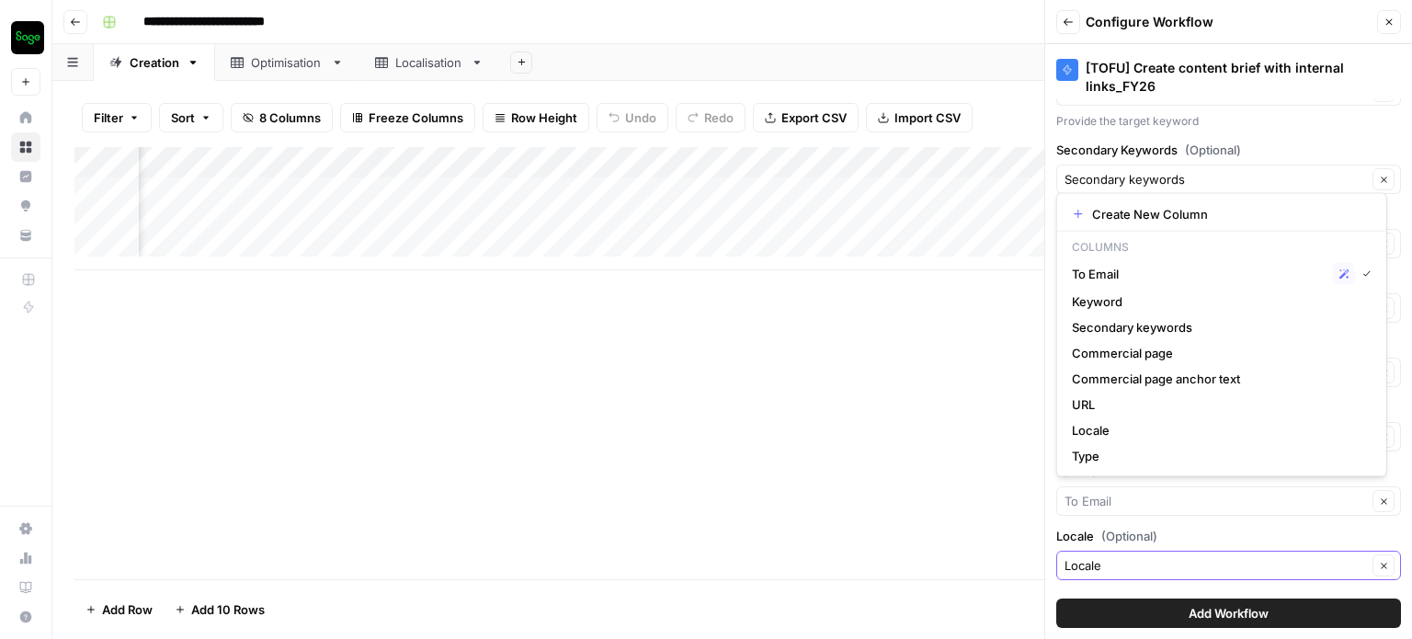
type input "To Email"
click at [1107, 556] on input "Locale (Optional)" at bounding box center [1215, 565] width 302 height 18
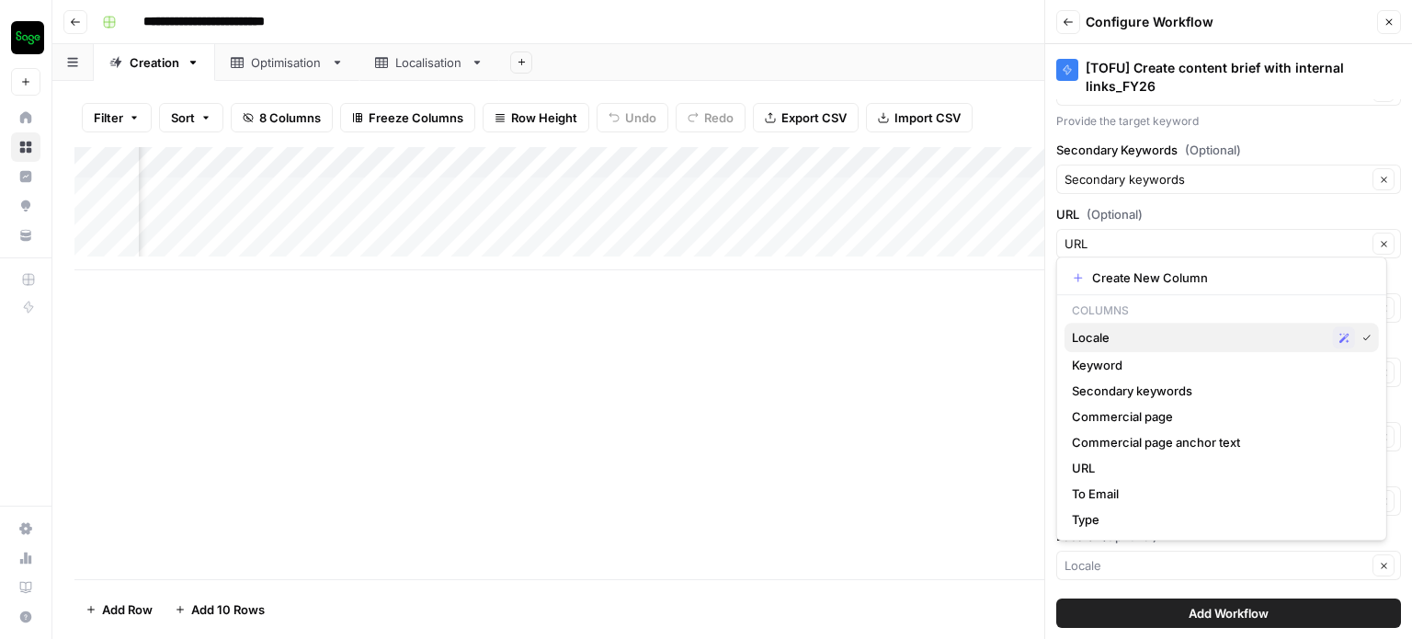
click at [1140, 340] on span "Locale" at bounding box center [1199, 337] width 254 height 18
type input "Locale"
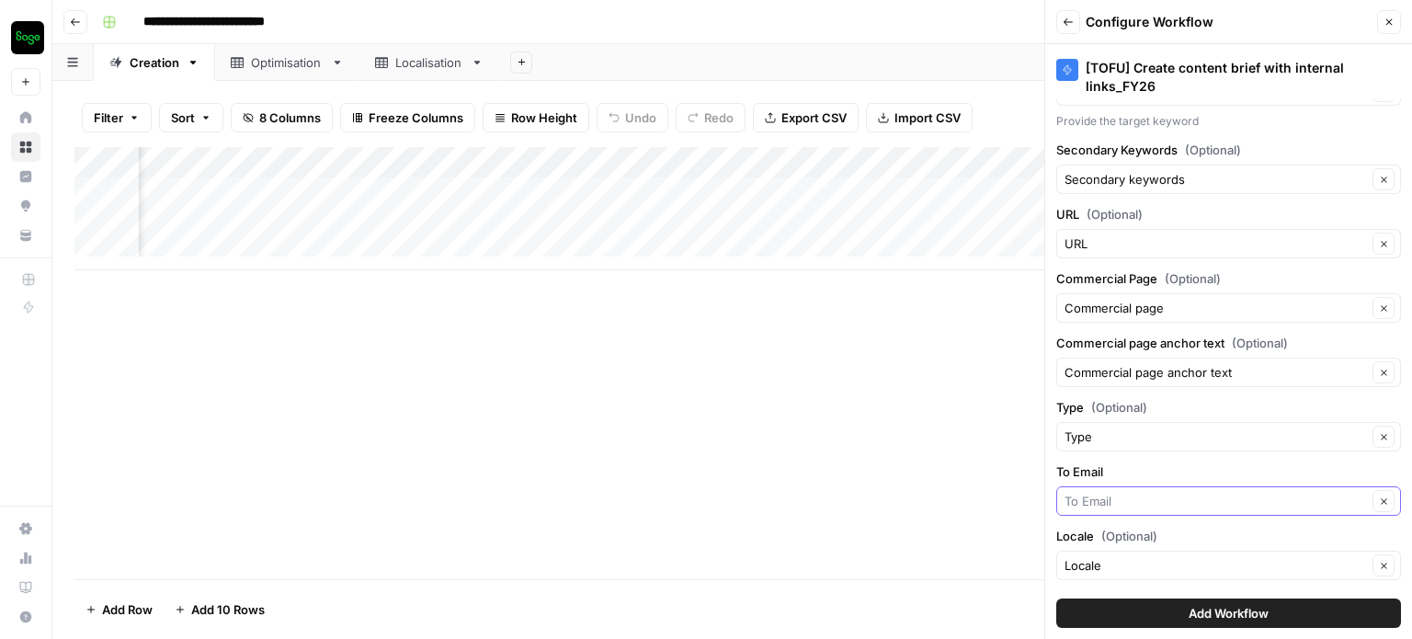
click at [1095, 494] on input "To Email" at bounding box center [1215, 501] width 302 height 18
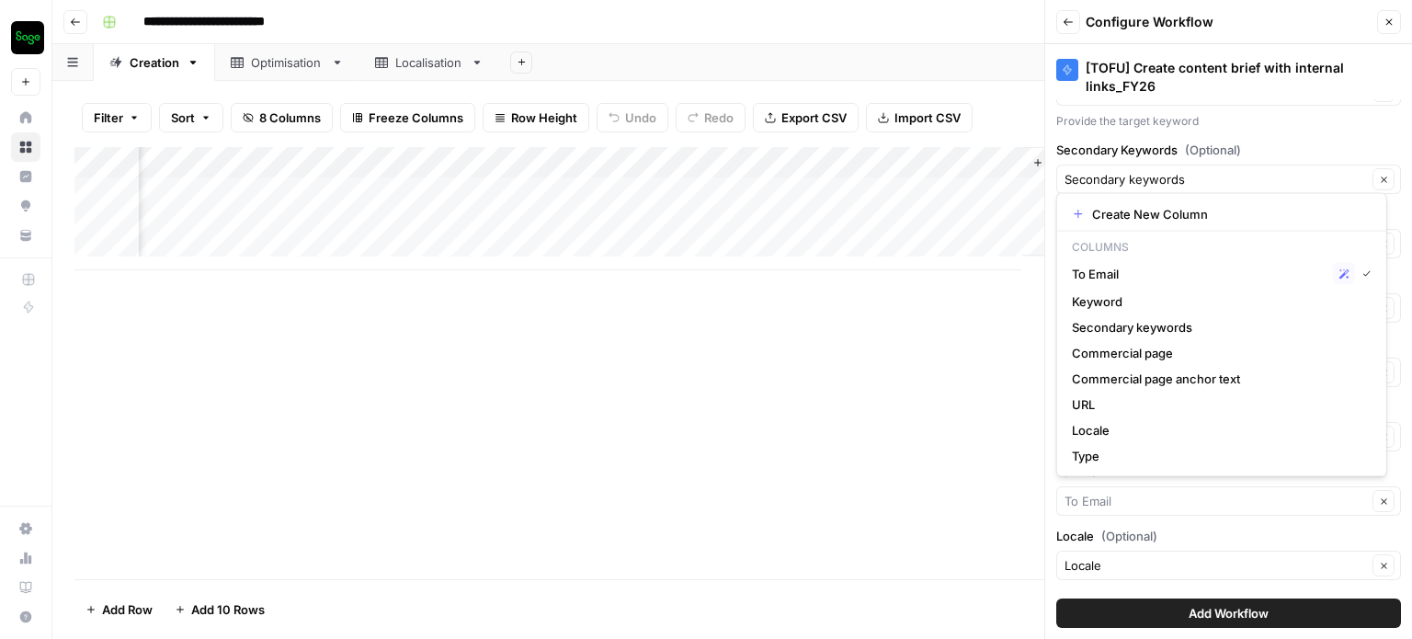
scroll to position [0, 1150]
type input "To Email"
click at [950, 398] on div "Add Column" at bounding box center [731, 363] width 1315 height 432
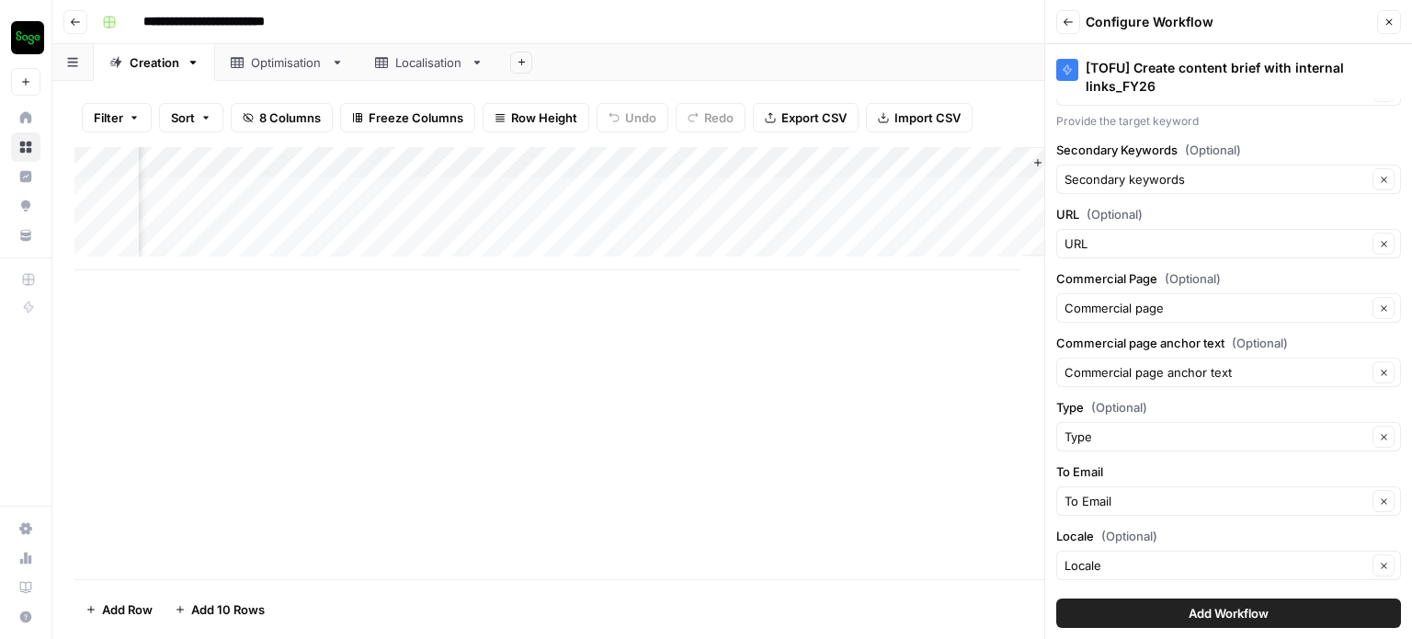
click at [1152, 612] on button "Add Workflow" at bounding box center [1228, 612] width 345 height 29
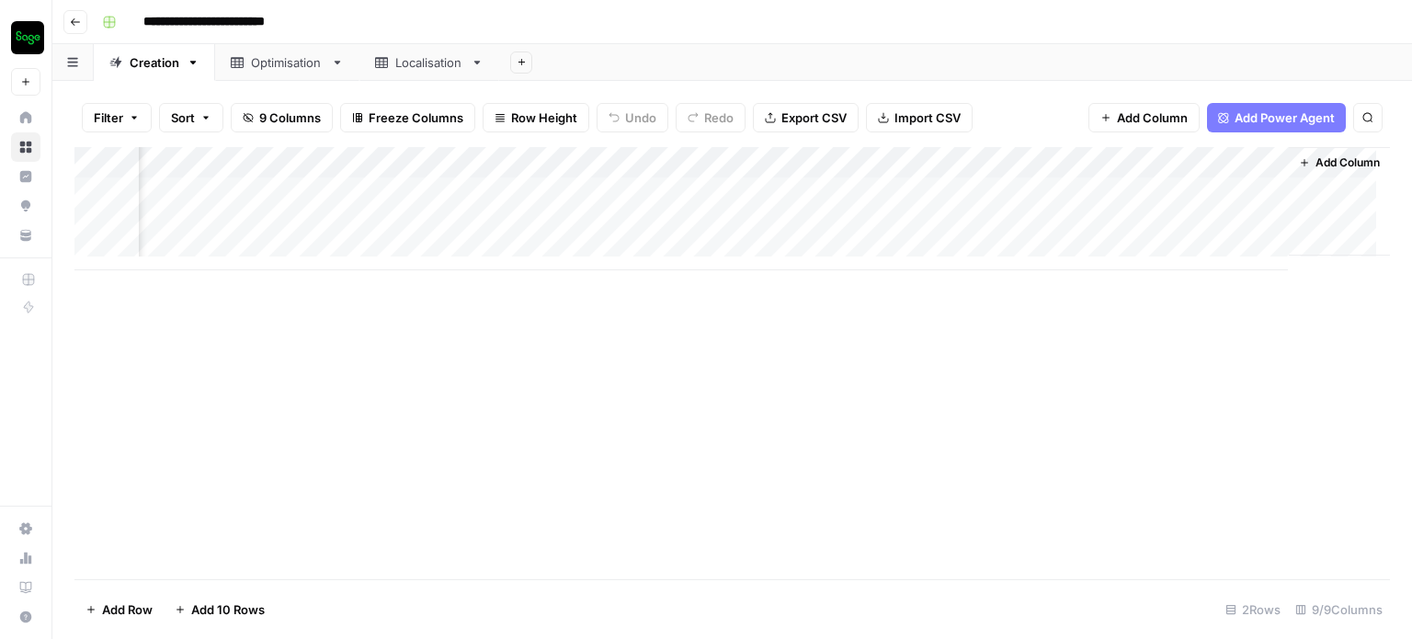
scroll to position [0, 1267]
click at [1344, 160] on span "Add Column" at bounding box center [1347, 162] width 64 height 17
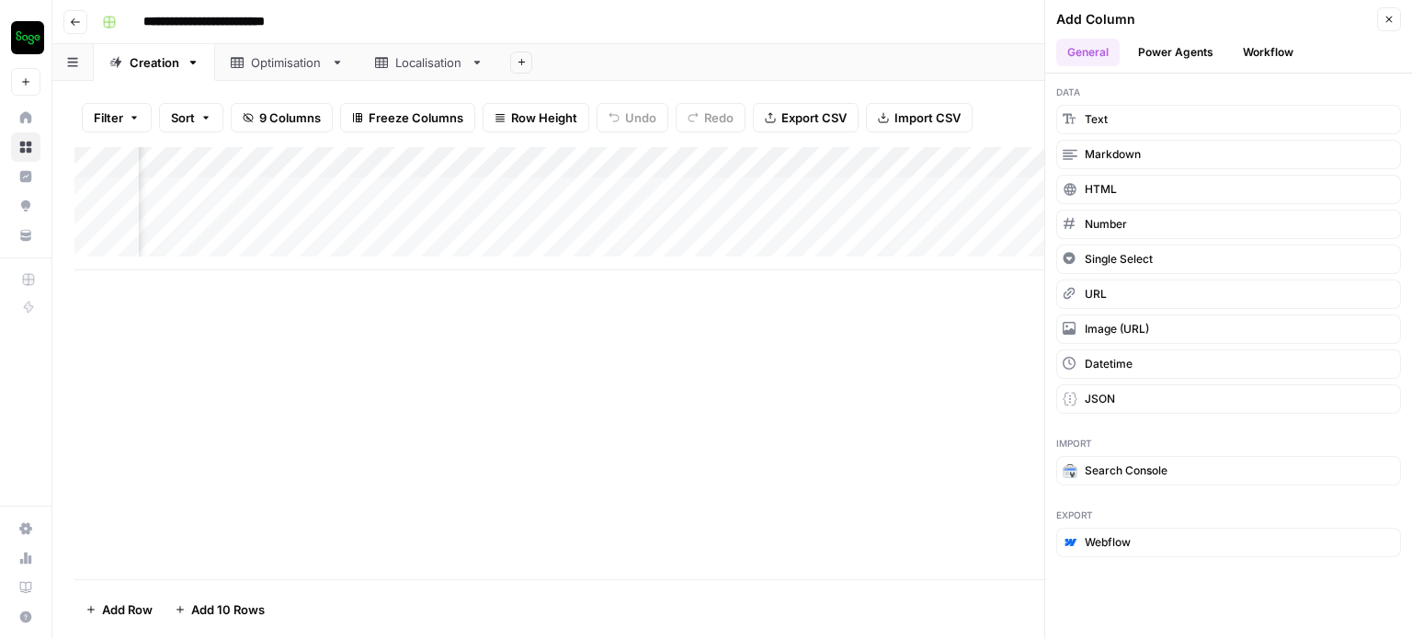
click at [1194, 58] on button "Power Agents" at bounding box center [1175, 53] width 97 height 28
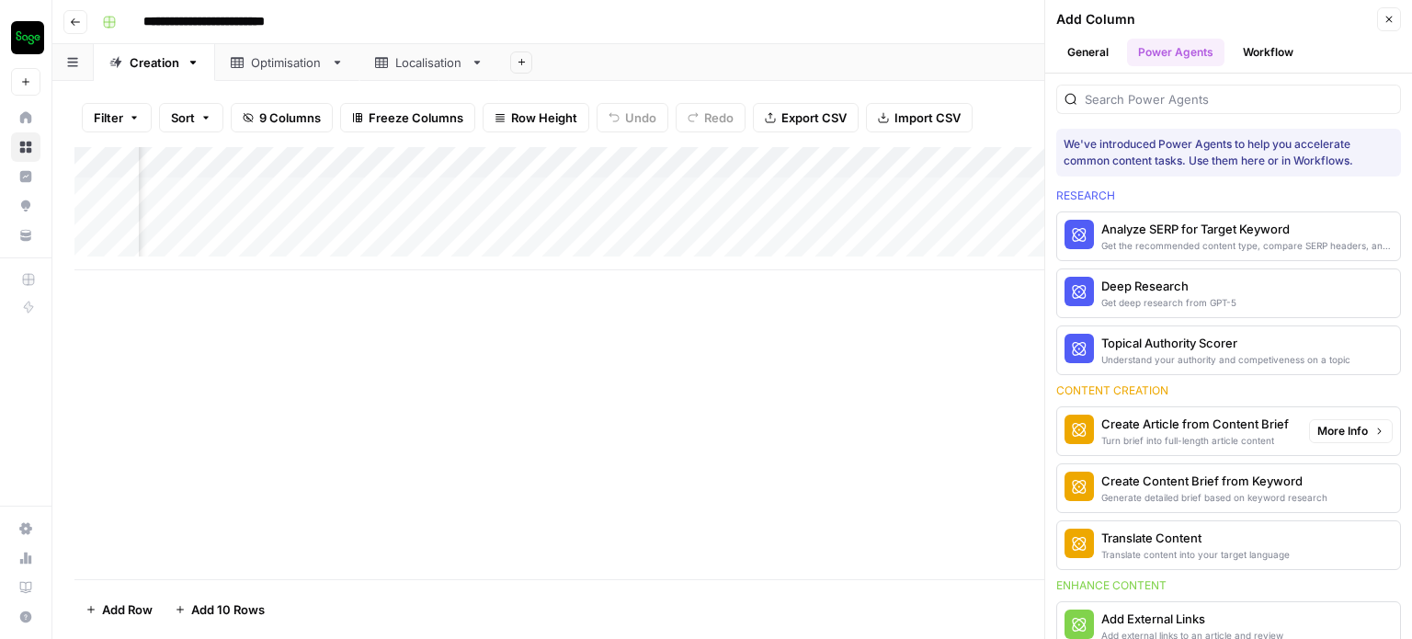
click at [1252, 418] on div "Create Article from Content Brief" at bounding box center [1194, 423] width 187 height 18
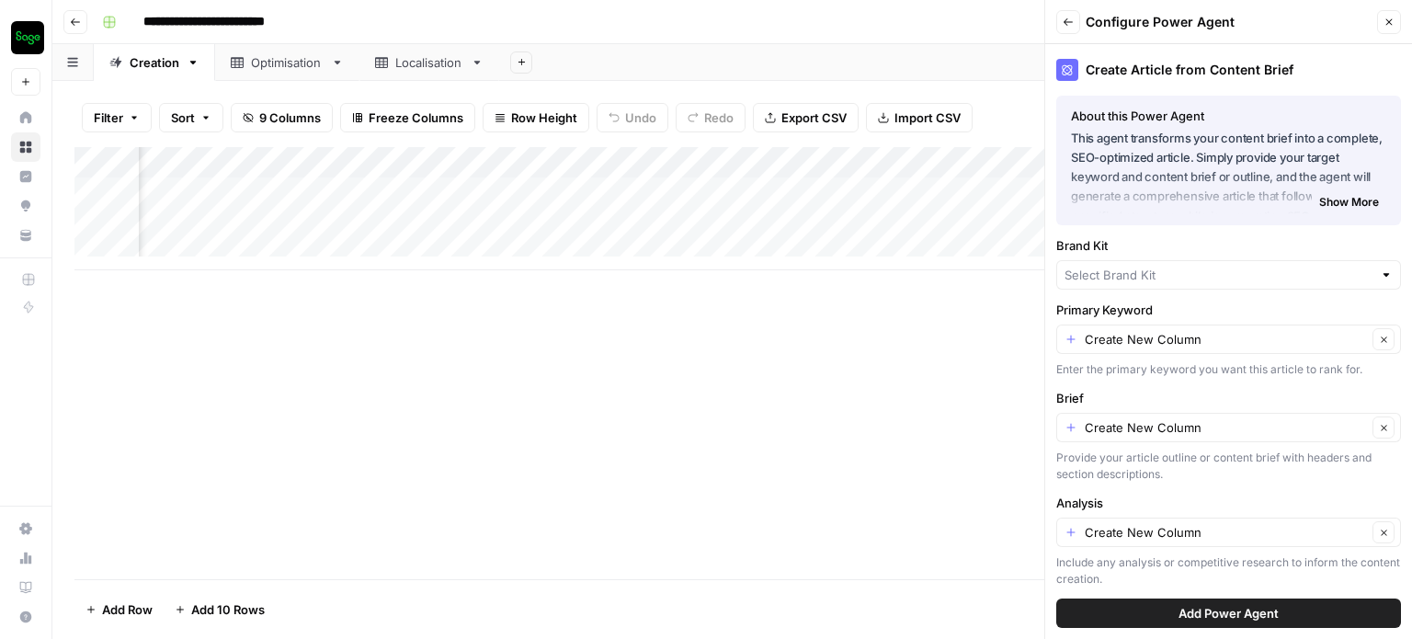
type input "Sage - GB"
click at [1202, 332] on input "Primary Keyword" at bounding box center [1225, 339] width 282 height 18
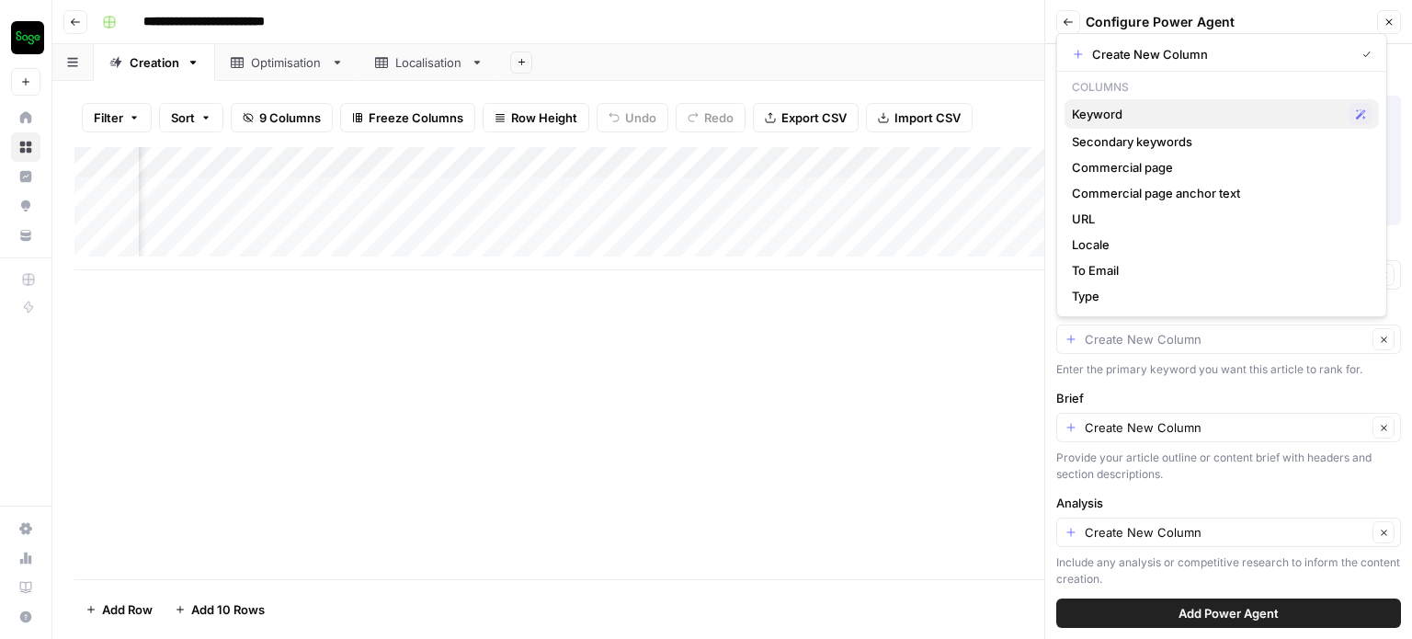
click at [1146, 121] on span "Keyword" at bounding box center [1207, 114] width 270 height 18
type input "Keyword"
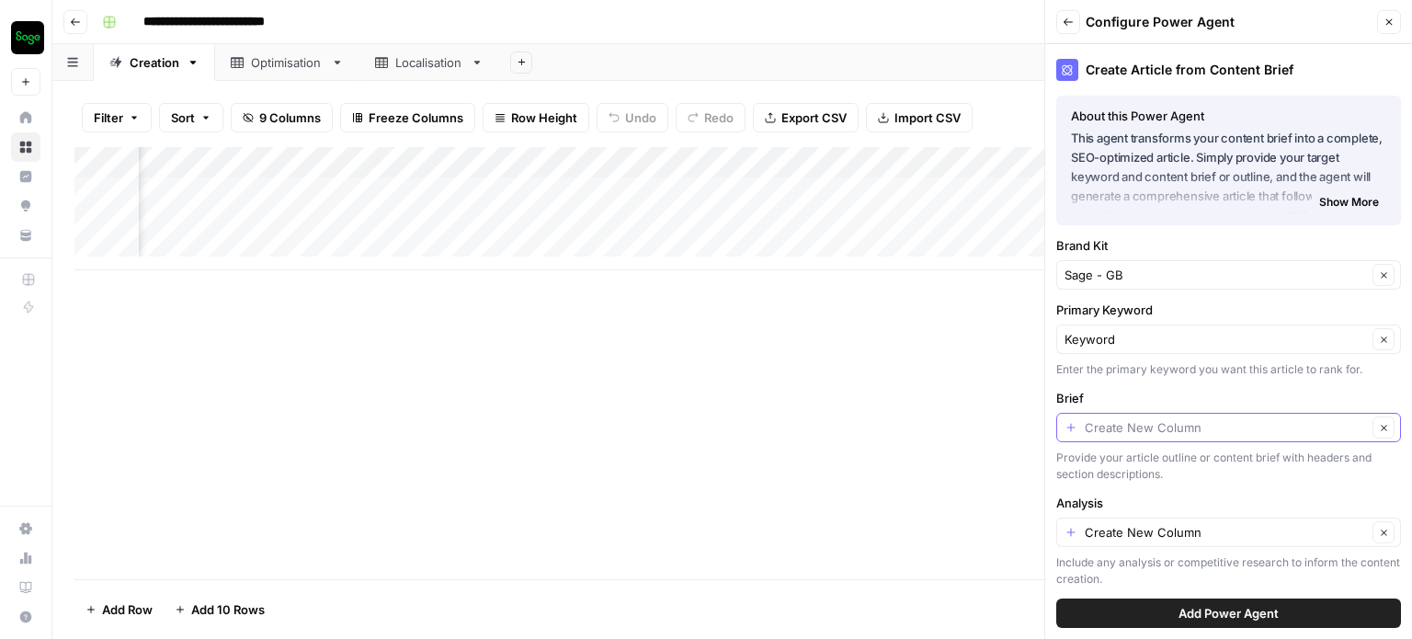
click at [1128, 422] on input "Brief" at bounding box center [1225, 427] width 282 height 18
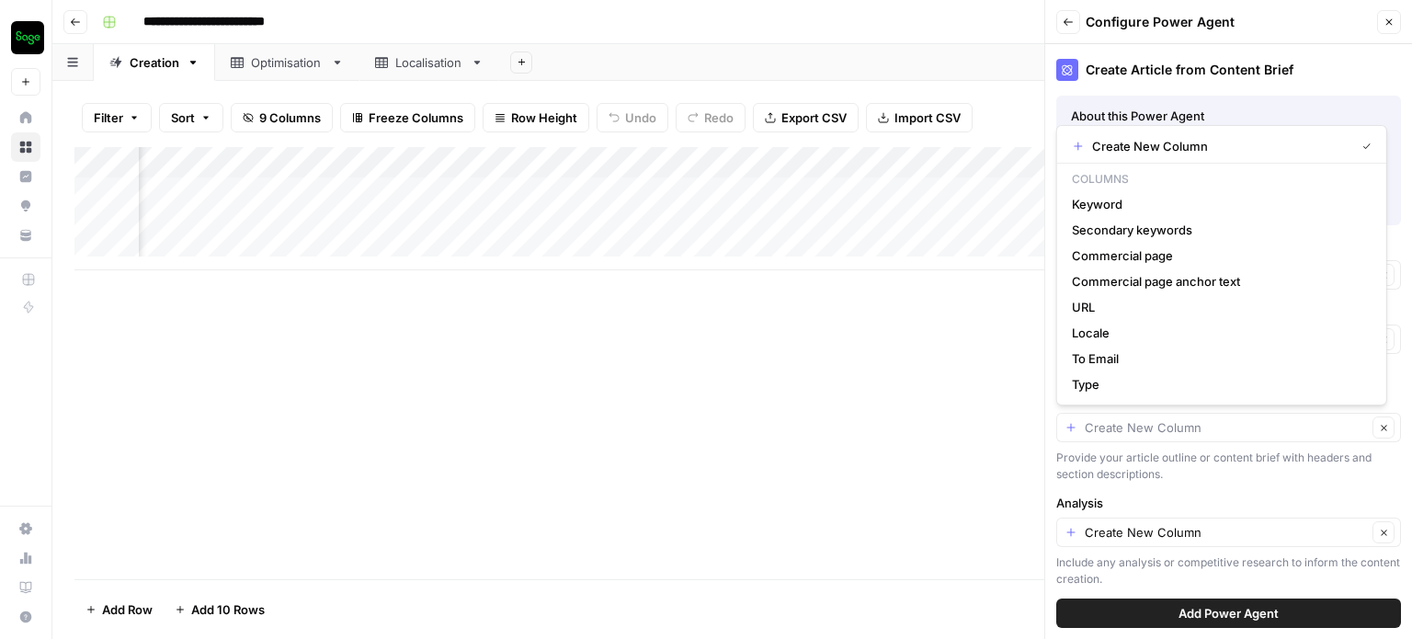
type input "Create New Column"
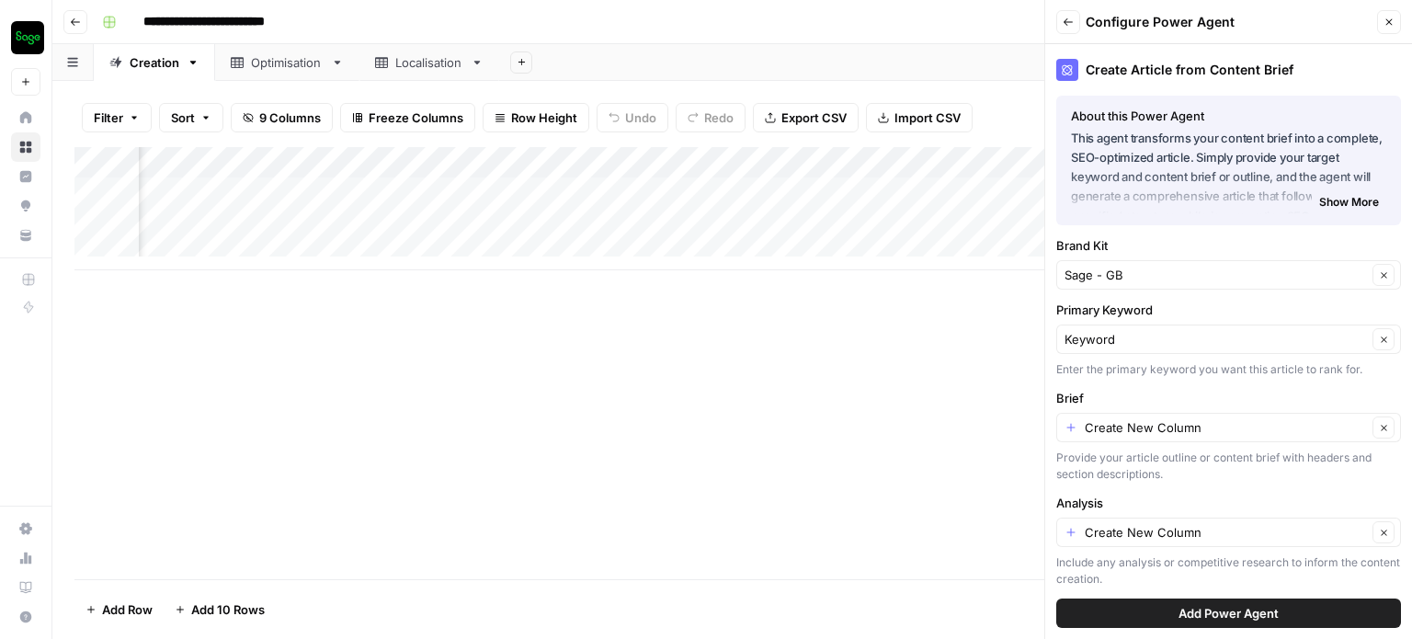
click at [925, 403] on div "Add Column" at bounding box center [731, 363] width 1315 height 432
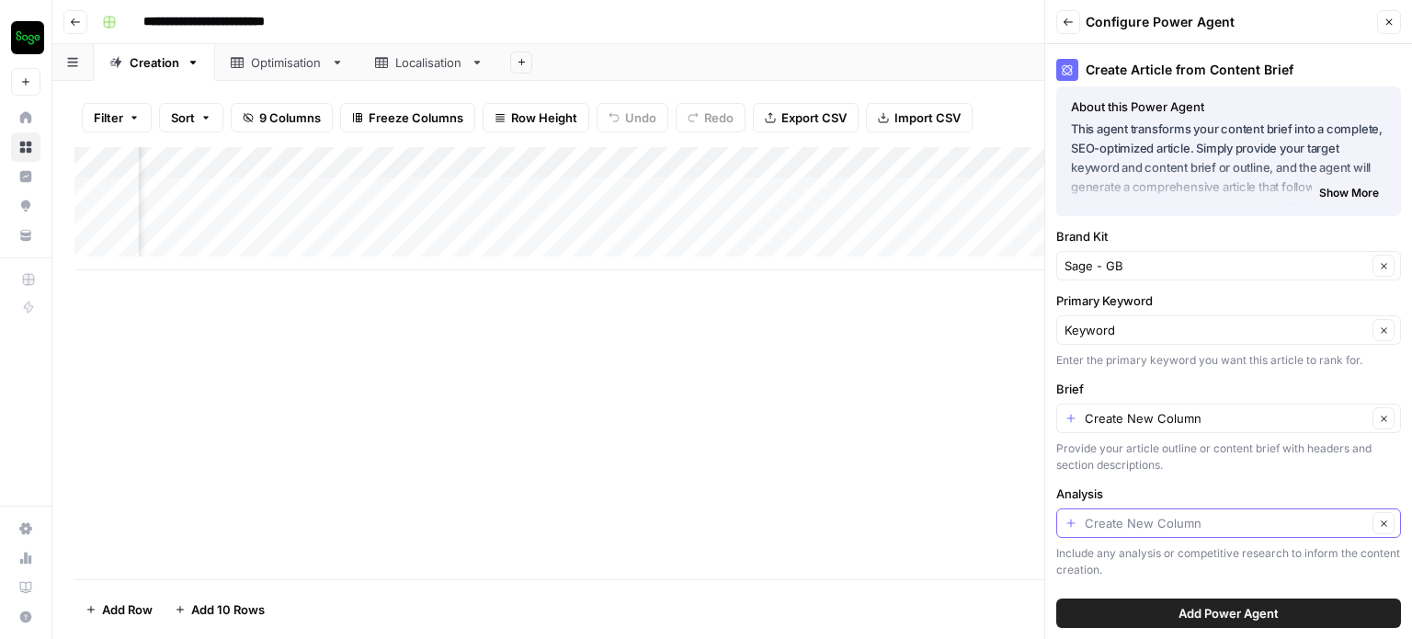
click at [1165, 529] on input "Analysis" at bounding box center [1225, 523] width 282 height 18
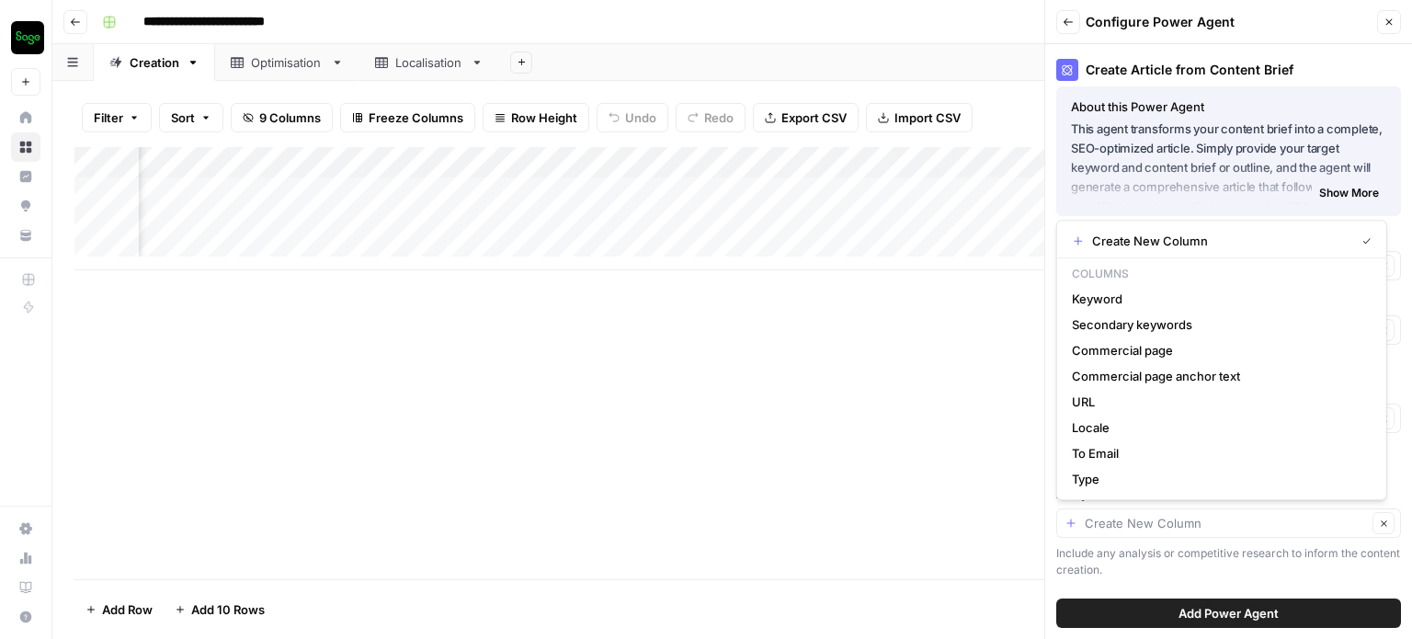
type input "Create New Column"
click at [908, 489] on div "Add Column" at bounding box center [731, 363] width 1315 height 432
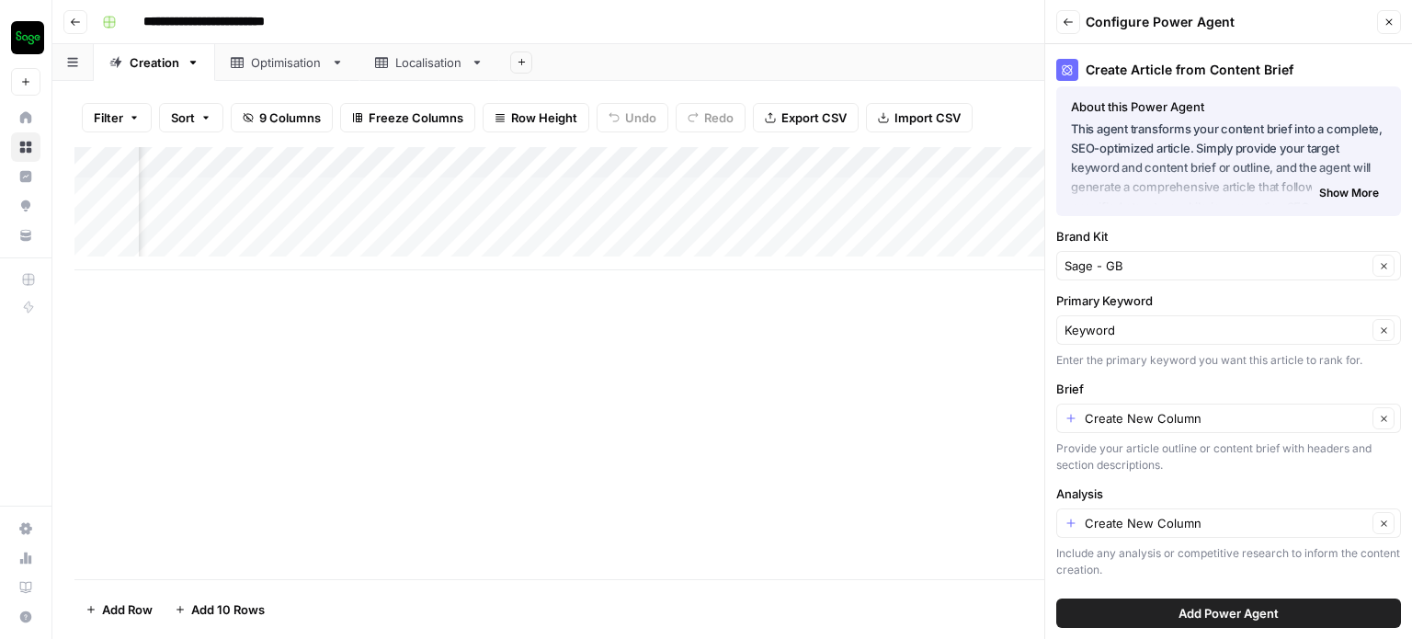
click at [1077, 17] on button "Back" at bounding box center [1068, 22] width 24 height 24
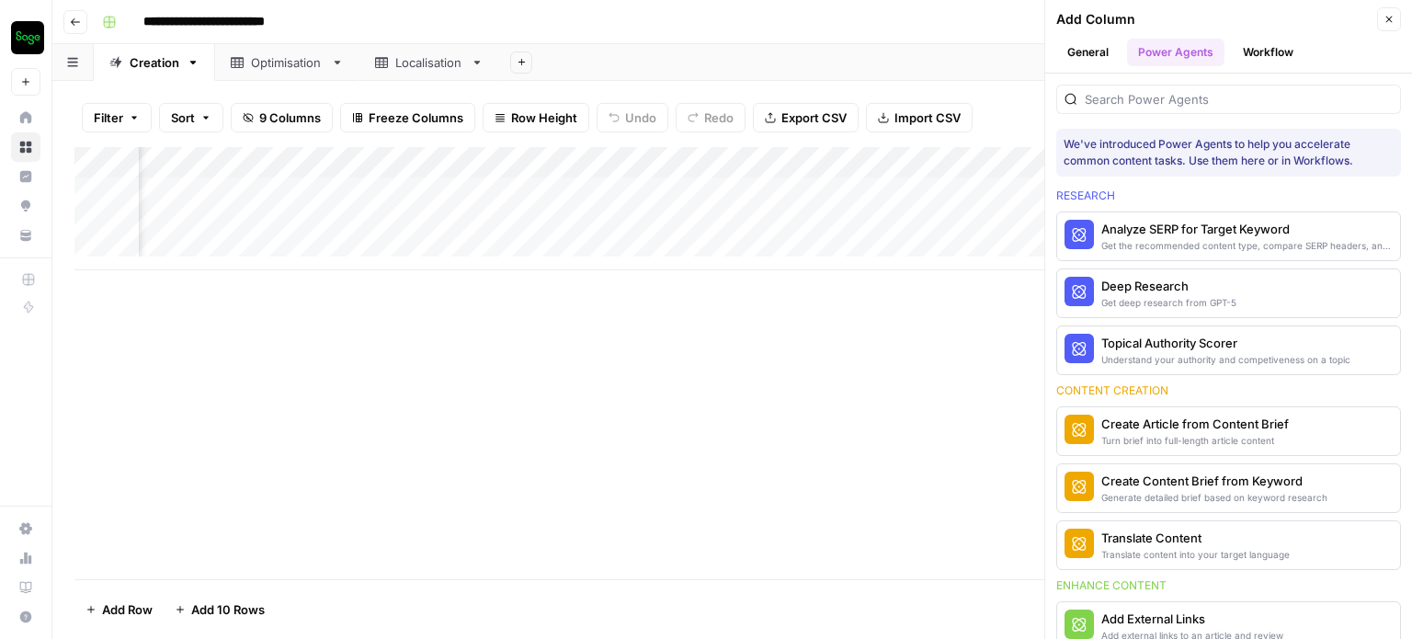
click at [1396, 17] on button "Close" at bounding box center [1389, 19] width 24 height 24
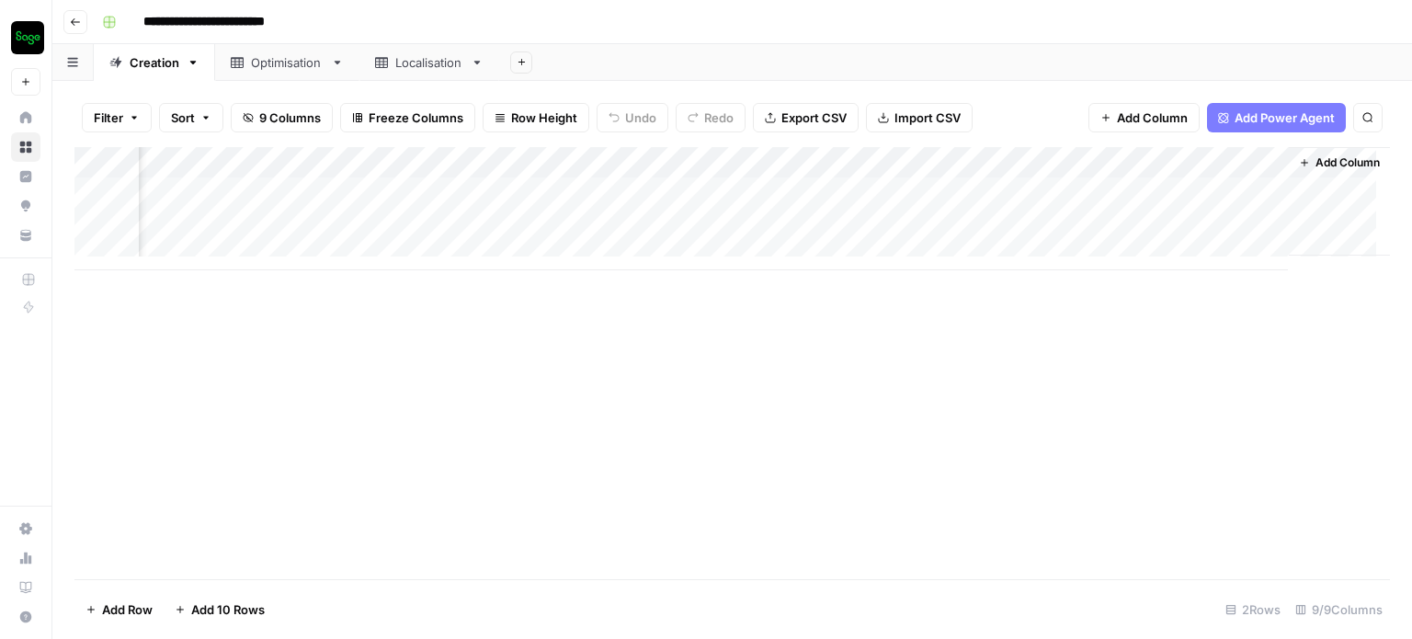
click at [1243, 45] on div "Add Sheet" at bounding box center [955, 62] width 913 height 37
